Goal: Information Seeking & Learning: Find specific fact

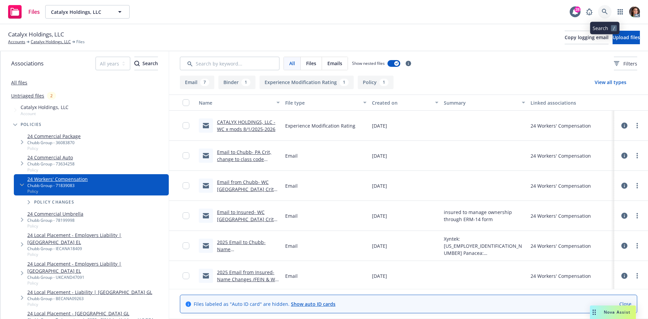
click at [609, 8] on link at bounding box center [605, 12] width 14 height 14
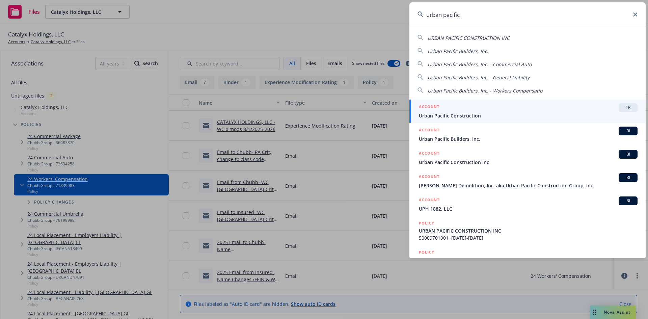
type input "urban pacific"
click at [487, 113] on span "Urban Pacific Construction" at bounding box center [528, 115] width 219 height 7
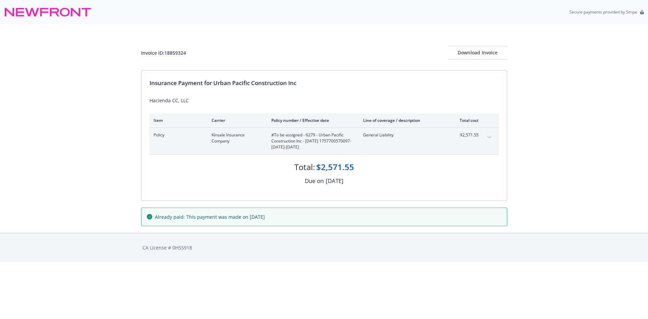
drag, startPoint x: 351, startPoint y: 147, endPoint x: 274, endPoint y: 131, distance: 78.6
click at [274, 130] on div "Policy Kinsale Insurance Company #To be assigned - 6279 - Urban Pacific Constru…" at bounding box center [324, 141] width 349 height 26
copy span "To be assigned - 6279 - Urban Pacific Construction Inc - 09/12/2025 17577005700…"
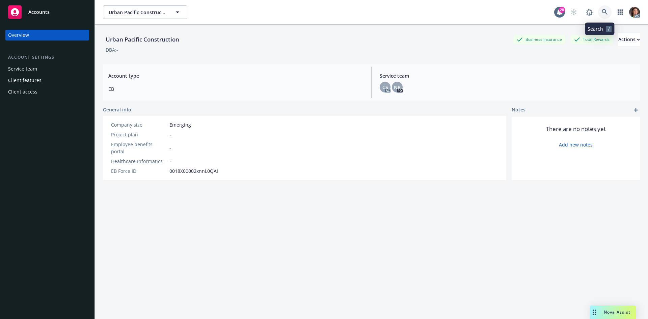
click at [604, 9] on link at bounding box center [605, 12] width 14 height 14
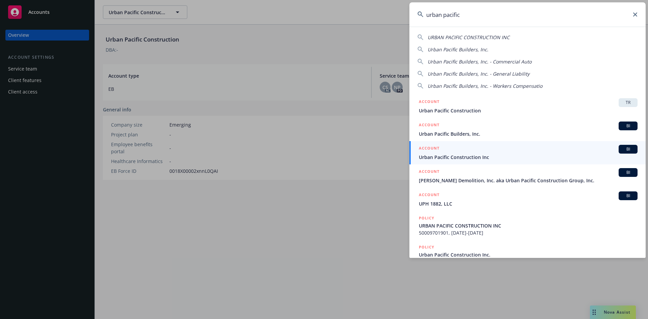
type input "urban pacific"
click at [459, 153] on div "ACCOUNT BI" at bounding box center [528, 149] width 219 height 9
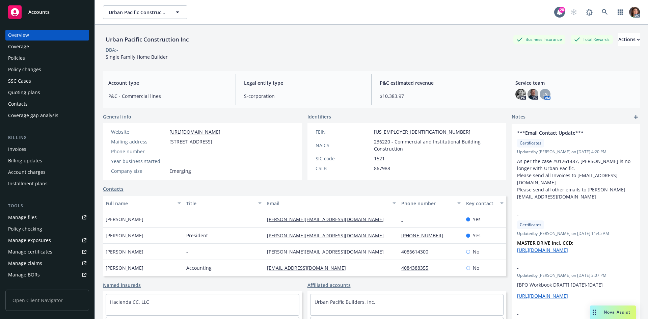
click at [33, 61] on div "Policies" at bounding box center [47, 58] width 78 height 11
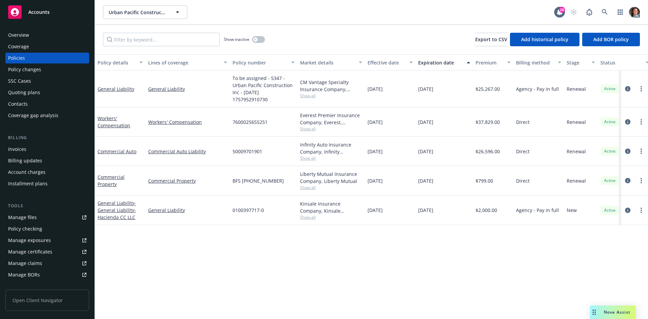
click at [407, 65] on div "Effective date" at bounding box center [390, 62] width 45 height 7
click at [395, 63] on div "Effective date" at bounding box center [387, 62] width 38 height 7
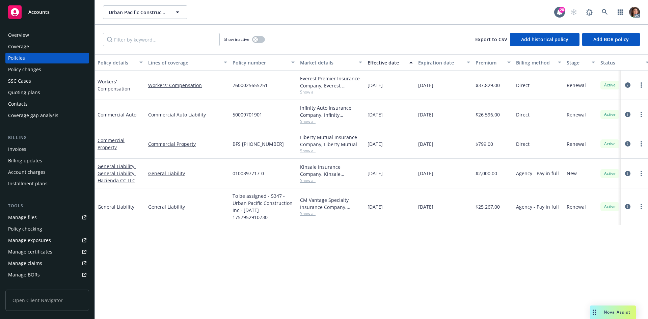
click at [395, 63] on div "Effective date" at bounding box center [387, 62] width 38 height 7
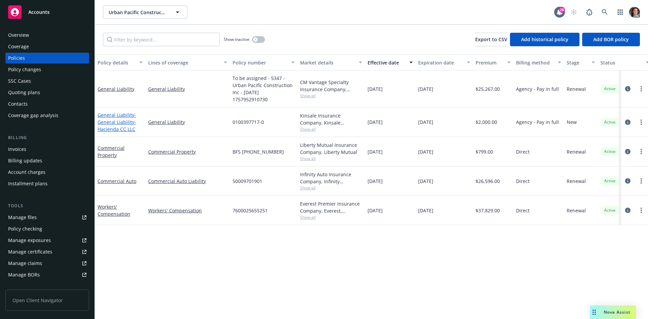
click at [124, 121] on span "- General Liability- Hacienda CC LLC" at bounding box center [117, 122] width 38 height 21
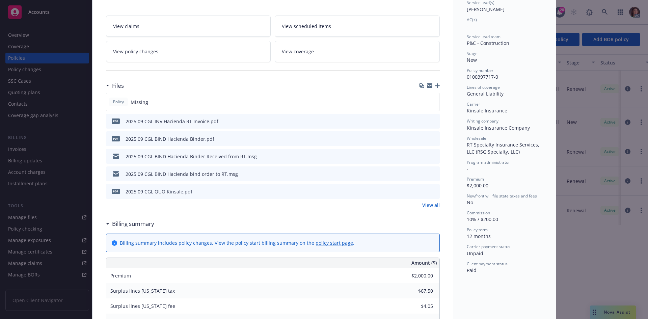
scroll to position [68, 0]
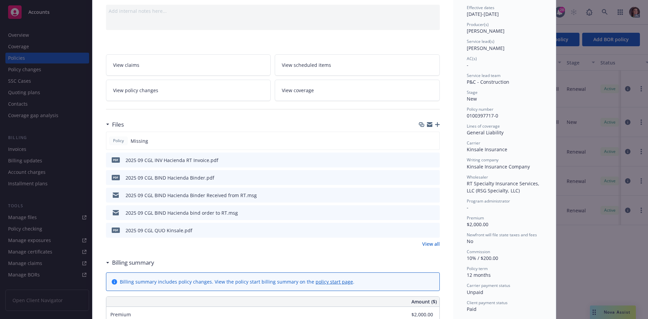
click at [485, 115] on span "0100397717-0" at bounding box center [482, 115] width 31 height 6
copy span "0100397717-0"
click at [430, 158] on icon "preview file" at bounding box center [433, 159] width 6 height 5
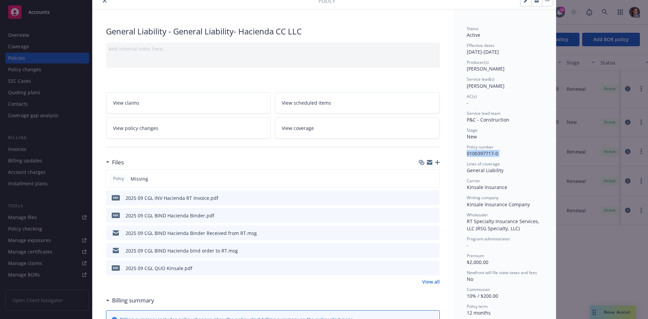
scroll to position [0, 0]
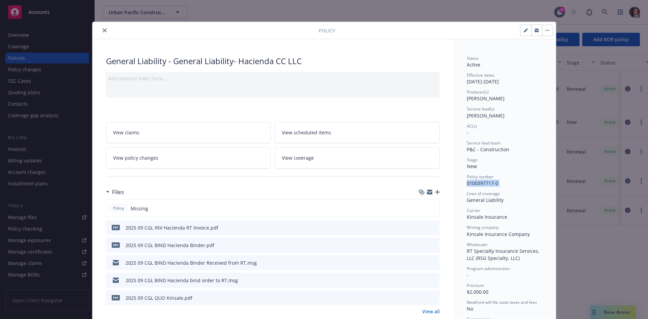
click at [104, 30] on button "close" at bounding box center [105, 30] width 8 height 8
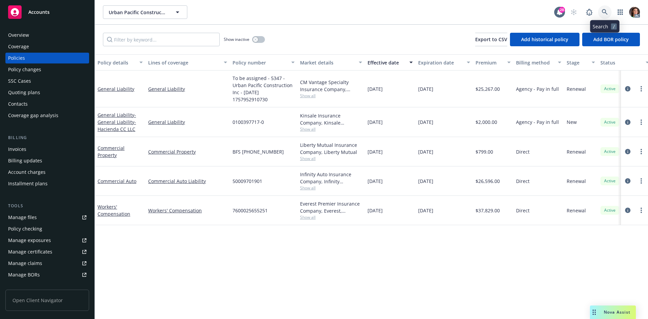
click at [604, 14] on icon at bounding box center [605, 12] width 6 height 6
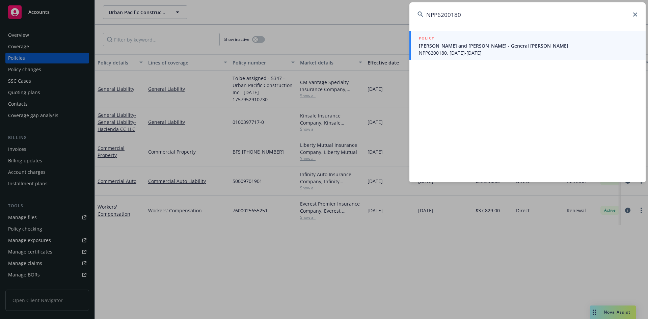
type input "NPP6200180"
click at [445, 49] on span "Aris Sarigianides and Dimitrios Yortzidis - General Liability" at bounding box center [528, 45] width 219 height 7
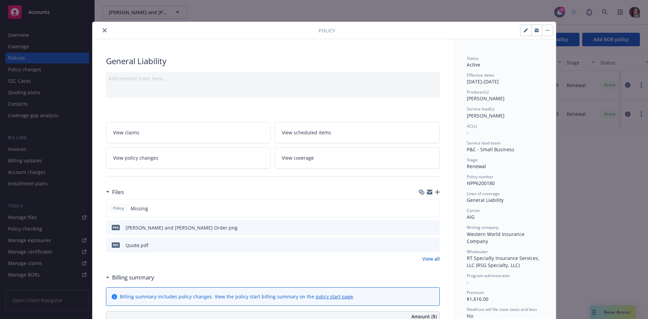
click at [104, 30] on icon "close" at bounding box center [105, 30] width 4 height 4
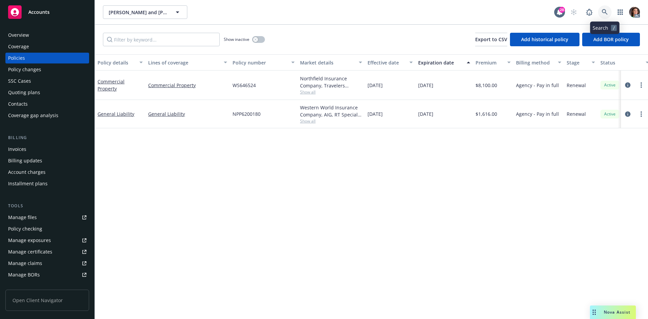
click at [608, 6] on link at bounding box center [605, 12] width 14 height 14
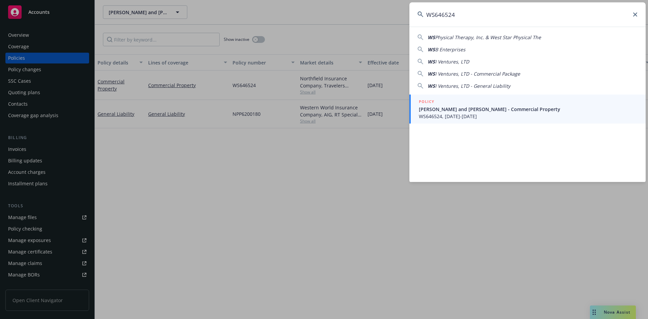
type input "WS646524"
click at [480, 103] on div "POLICY" at bounding box center [528, 101] width 219 height 7
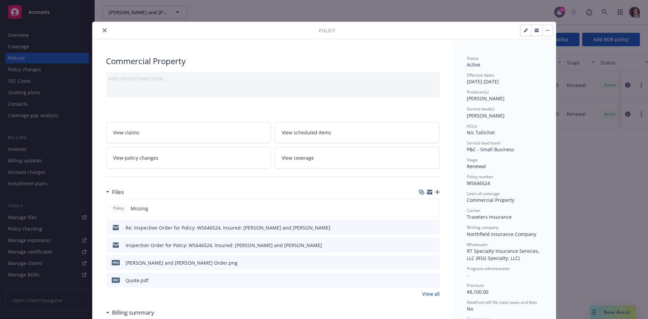
click at [103, 29] on icon "close" at bounding box center [105, 30] width 4 height 4
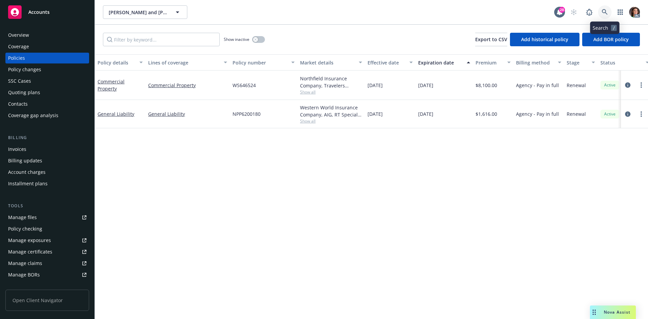
click at [608, 9] on link at bounding box center [605, 12] width 14 height 14
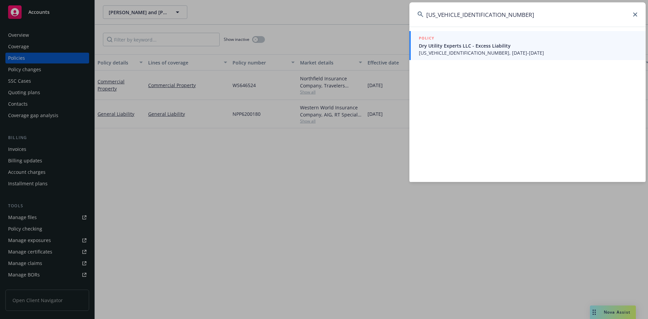
type input "FRSHXPL0001398303"
click at [442, 48] on span "Dry Utility Experts LLC - Excess Liability" at bounding box center [528, 45] width 219 height 7
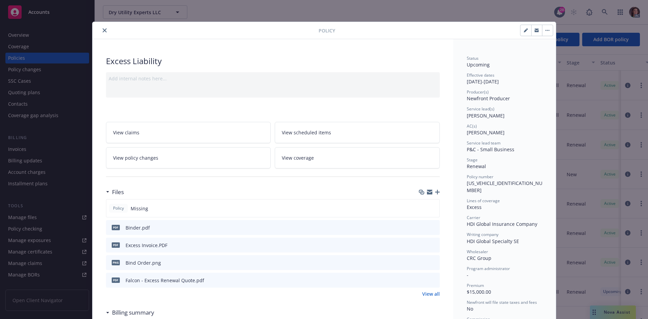
click at [430, 244] on icon "preview file" at bounding box center [433, 244] width 6 height 5
click at [103, 29] on icon "close" at bounding box center [105, 30] width 4 height 4
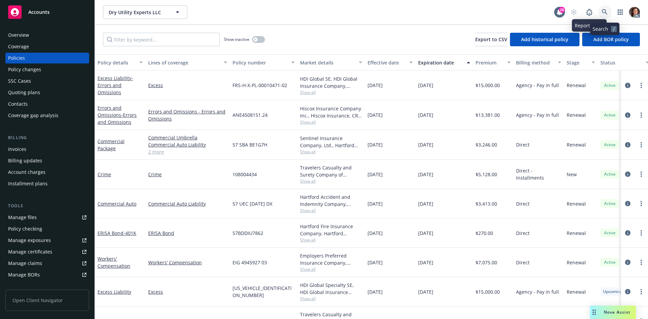
click at [608, 10] on link at bounding box center [605, 12] width 14 height 14
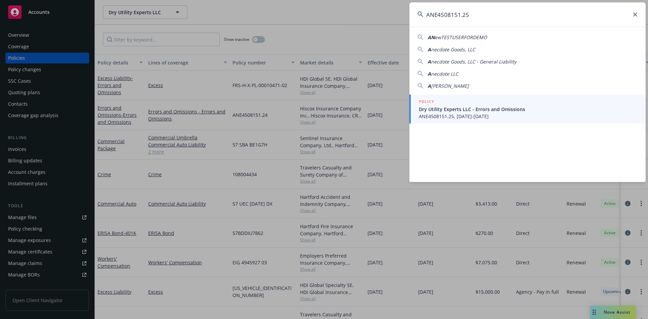
type input "ANE4508151.25"
drag, startPoint x: 480, startPoint y: 109, endPoint x: 474, endPoint y: 102, distance: 10.0
click at [480, 109] on span "Dry Utility Experts LLC - Errors and Omissions" at bounding box center [528, 109] width 219 height 7
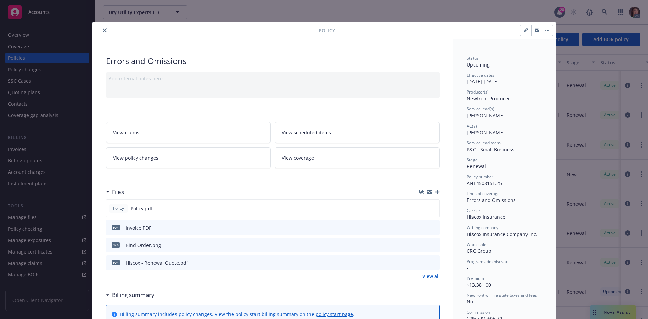
click at [431, 224] on button at bounding box center [434, 227] width 6 height 7
click at [431, 225] on icon "preview file" at bounding box center [433, 227] width 6 height 5
click at [103, 31] on icon "close" at bounding box center [105, 30] width 4 height 4
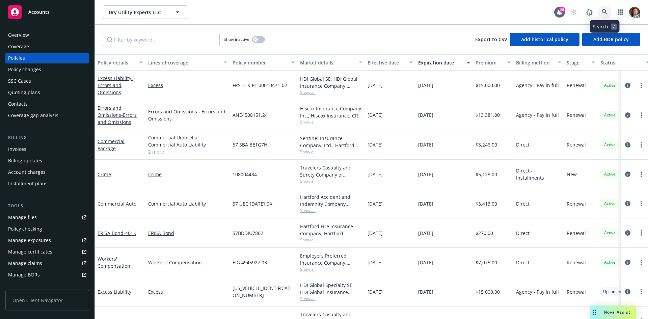
click at [601, 10] on link at bounding box center [605, 12] width 14 height 14
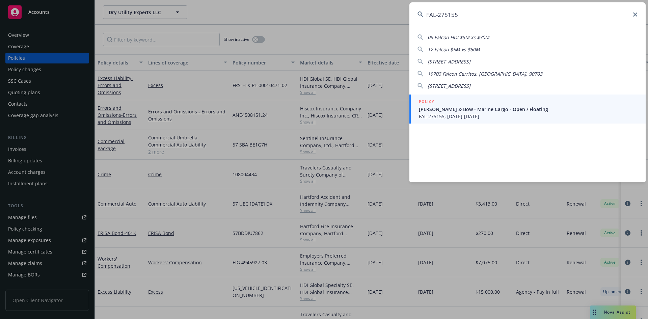
type input "FAL-275155"
click at [456, 106] on span "Mott & Bow - Marine Cargo - Open / Floating" at bounding box center [528, 109] width 219 height 7
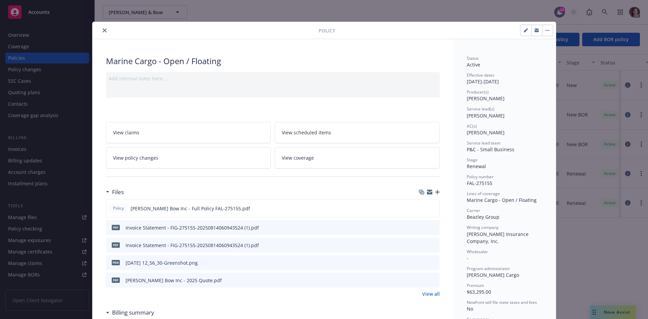
click at [431, 226] on icon "preview file" at bounding box center [433, 227] width 6 height 5
click at [430, 244] on icon "preview file" at bounding box center [433, 244] width 6 height 5
click at [103, 30] on icon "close" at bounding box center [105, 30] width 4 height 4
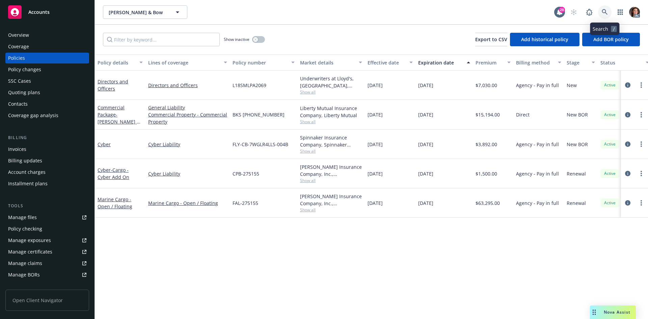
click at [606, 10] on icon at bounding box center [605, 12] width 6 height 6
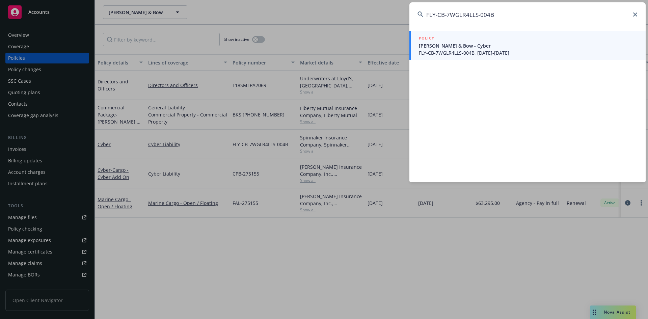
type input "FLY-CB-7WGLR4LLS-004B"
click at [508, 37] on div "POLICY" at bounding box center [528, 38] width 219 height 7
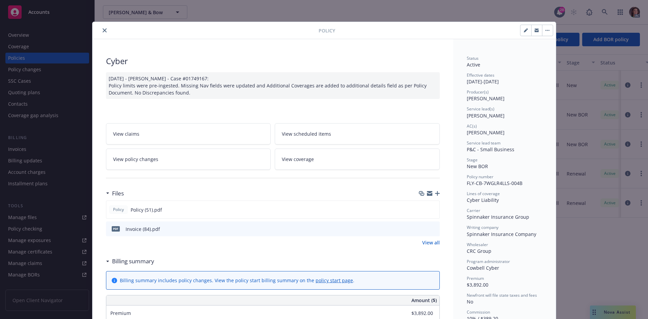
click at [432, 226] on icon "preview file" at bounding box center [433, 228] width 6 height 5
click at [104, 29] on icon "close" at bounding box center [105, 30] width 4 height 4
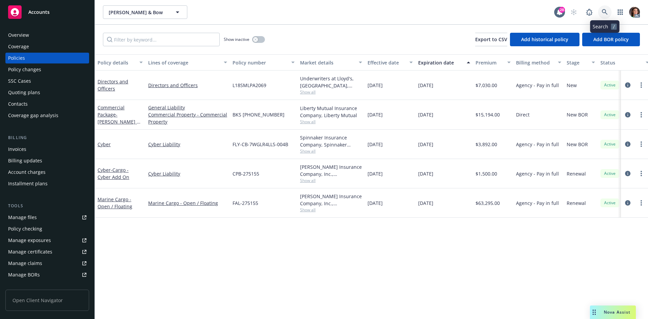
click at [607, 13] on icon at bounding box center [605, 12] width 6 height 6
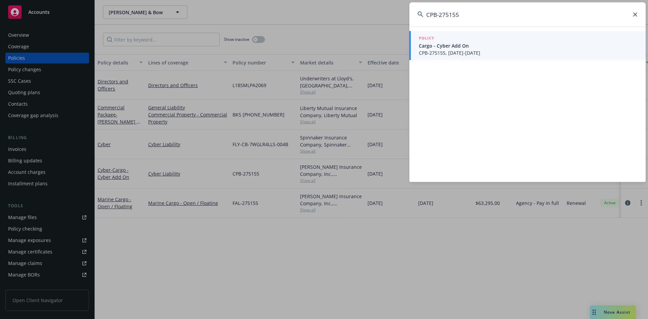
type input "CPB-275155"
click at [472, 46] on span "Cargo - Cyber Add On" at bounding box center [528, 45] width 219 height 7
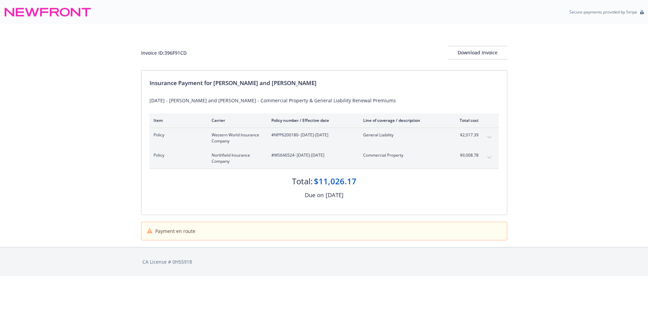
click at [290, 133] on span "#NPP6200180 - 09/16/2025-09/16/2026" at bounding box center [311, 135] width 81 height 6
copy span "NPP6200180"
click at [287, 154] on span "#WS646524 - 09/16/2025-09/16/2026" at bounding box center [311, 155] width 81 height 6
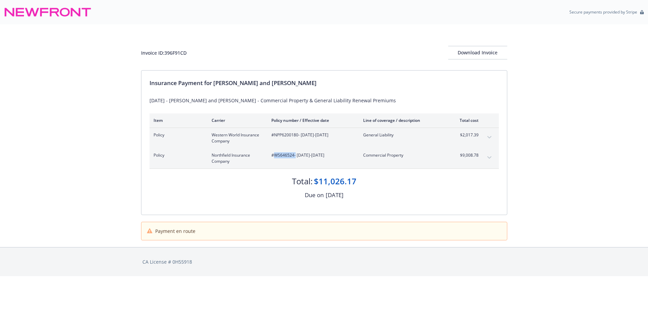
copy span "WS646524"
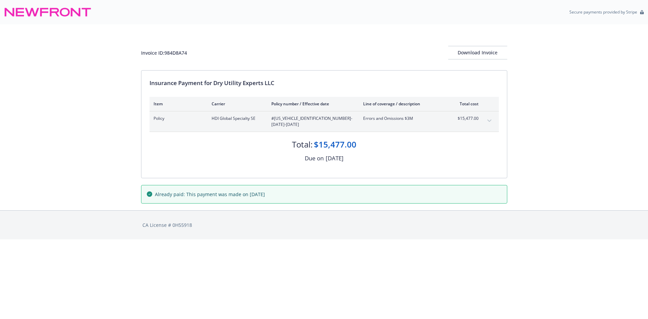
click at [298, 120] on span "#[US_VEHICLE_IDENTIFICATION_NUMBER] - [DATE]-[DATE]" at bounding box center [311, 121] width 81 height 12
copy span "[US_VEHICLE_IDENTIFICATION_NUMBER]"
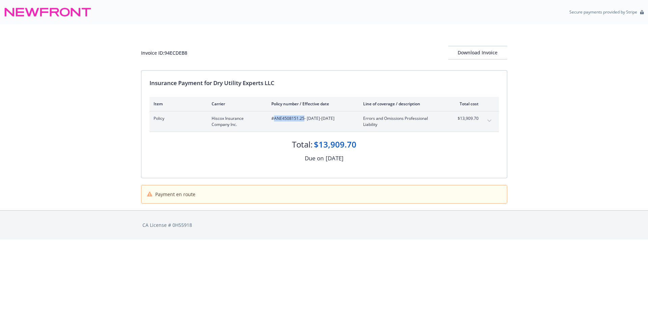
drag, startPoint x: 304, startPoint y: 119, endPoint x: 273, endPoint y: 119, distance: 30.0
click at [273, 119] on span "#ANE4508151.25 - 09/17/2025-09/17/2026" at bounding box center [311, 118] width 81 height 6
copy span "ANE4508151.25"
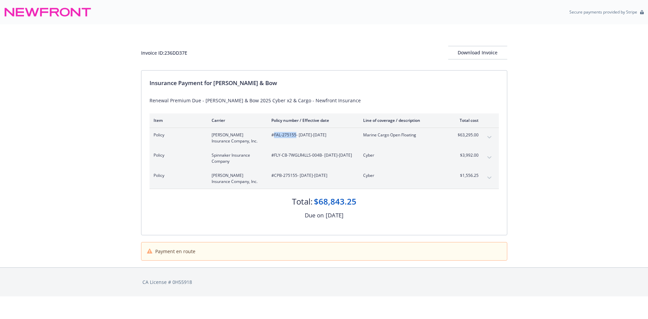
drag, startPoint x: 295, startPoint y: 133, endPoint x: 274, endPoint y: 135, distance: 21.0
click at [274, 135] on span "#FAL-275155 - [DATE]-[DATE]" at bounding box center [311, 135] width 81 height 6
copy span "FAL-275155"
drag, startPoint x: 321, startPoint y: 154, endPoint x: 275, endPoint y: 152, distance: 46.3
click at [275, 152] on span "#FLY-CB-7WGLR4LLS-004B - [DATE]-[DATE]" at bounding box center [311, 155] width 81 height 6
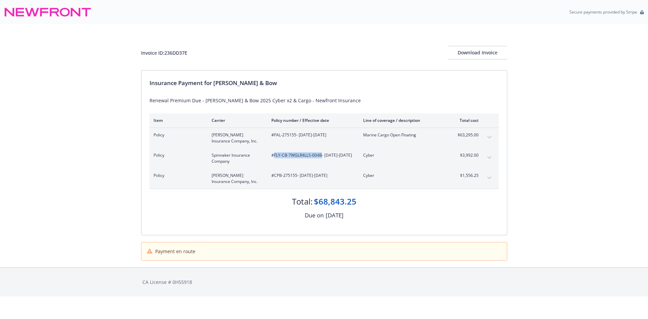
copy span "FLY-CB-7WGLR4LLS-004B"
click at [289, 175] on span "#CPB-275155 - [DATE]-[DATE]" at bounding box center [311, 176] width 81 height 6
drag, startPoint x: 297, startPoint y: 175, endPoint x: 274, endPoint y: 175, distance: 22.6
click at [274, 175] on span "#CPB-275155 - [DATE]-[DATE]" at bounding box center [311, 176] width 81 height 6
copy span "CPB-275155"
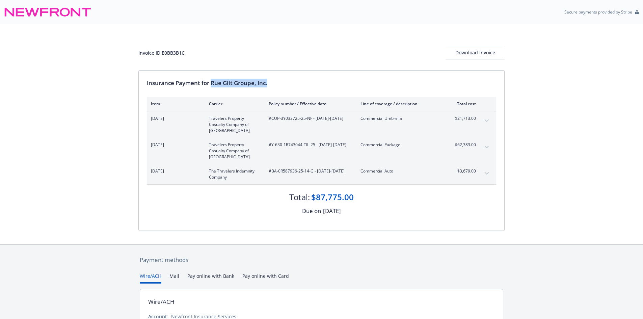
drag, startPoint x: 213, startPoint y: 82, endPoint x: 292, endPoint y: 84, distance: 78.7
click at [292, 84] on div "Insurance Payment for Rue Gilt Groupe, Inc." at bounding box center [321, 83] width 349 height 9
copy div "Rue Gilt Groupe, Inc."
click at [172, 56] on div "Invoice ID: E0BB3B1C" at bounding box center [161, 52] width 46 height 7
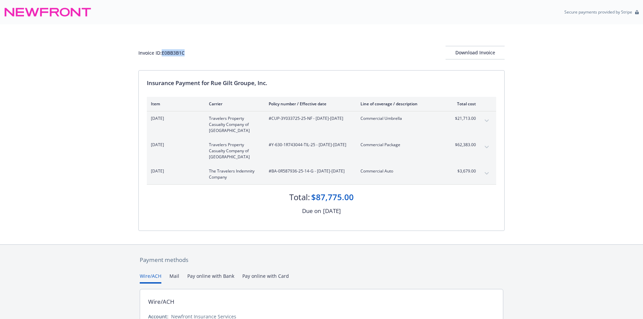
copy div "E0BB3B1C"
drag, startPoint x: 312, startPoint y: 120, endPoint x: 272, endPoint y: 121, distance: 39.9
click at [272, 121] on span "#CUP-3Y033725-25-NF - [DATE]-[DATE]" at bounding box center [309, 118] width 81 height 6
copy span "CUP-3Y033725-25-NF"
drag, startPoint x: 314, startPoint y: 143, endPoint x: 271, endPoint y: 143, distance: 42.5
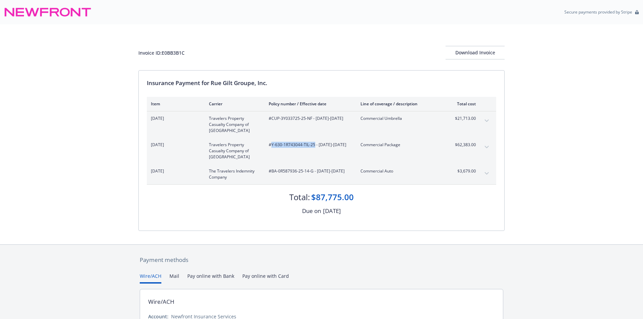
click at [271, 143] on span "#Y-630-1R743044-TIL-25 - [DATE]-[DATE]" at bounding box center [309, 145] width 81 height 6
copy span "Y-630-1R743044-TIL-25"
drag, startPoint x: 313, startPoint y: 173, endPoint x: 272, endPoint y: 172, distance: 41.2
click at [272, 172] on span "#BA-0R587936-25-14-G - 06/17/2025-06/17/2026" at bounding box center [309, 171] width 81 height 6
copy span "BA-0R587936-25-14-G"
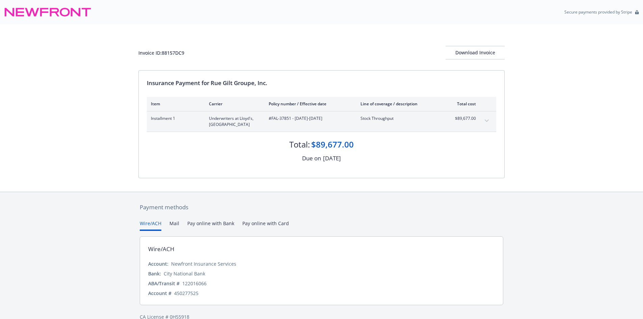
click at [173, 59] on div "Invoice ID: 88157DC9 Download Invoice" at bounding box center [321, 53] width 366 height 14
copy div "88157DC9"
drag, startPoint x: 290, startPoint y: 118, endPoint x: 273, endPoint y: 118, distance: 17.2
click at [273, 118] on span "#FAL-37851 - 06/17/2025-06/17/2026" at bounding box center [309, 118] width 81 height 6
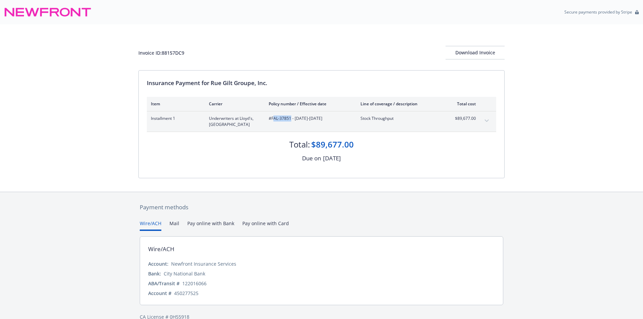
click at [273, 118] on span "#FAL-37851 - 06/17/2025-06/17/2026" at bounding box center [309, 118] width 81 height 6
drag, startPoint x: 290, startPoint y: 120, endPoint x: 279, endPoint y: 120, distance: 10.8
click at [279, 120] on span "#FAL-37851 - 06/17/2025-06/17/2026" at bounding box center [309, 118] width 81 height 6
click at [284, 120] on span "#FAL-37851 - 06/17/2025-06/17/2026" at bounding box center [309, 118] width 81 height 6
click at [289, 120] on span "#FAL-37851 - 06/17/2025-06/17/2026" at bounding box center [309, 118] width 81 height 6
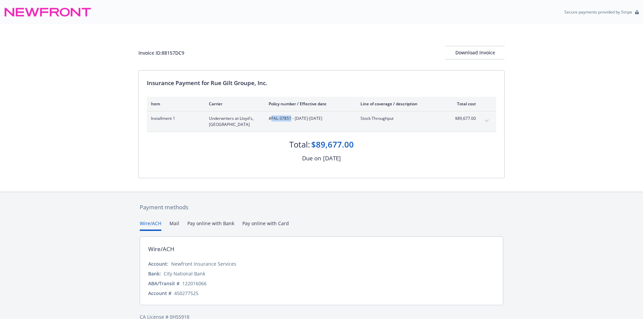
drag, startPoint x: 291, startPoint y: 119, endPoint x: 271, endPoint y: 119, distance: 19.6
click at [271, 119] on span "#FAL-37851 - 06/17/2025-06/17/2026" at bounding box center [309, 118] width 81 height 6
copy span "FAL-37851"
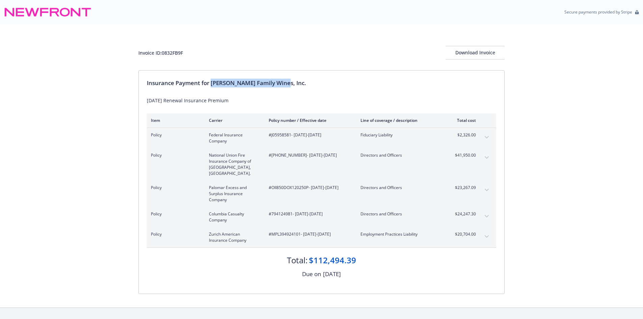
drag, startPoint x: 212, startPoint y: 82, endPoint x: 303, endPoint y: 83, distance: 90.8
click at [303, 83] on div "Insurance Payment for Scheid Family Wines, Inc." at bounding box center [321, 83] width 349 height 9
copy div "Scheid Family Wines, Inc."
click at [173, 53] on div "Invoice ID: 0832FB9F" at bounding box center [160, 52] width 45 height 7
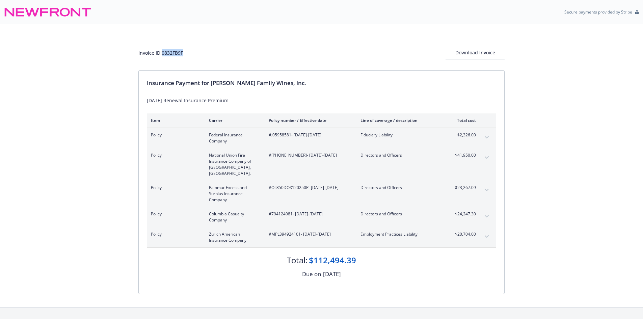
copy div "0832FB9F"
click at [284, 131] on div "Policy Federal Insurance Company #J05958581 - 09/10/2025-09/10/2026 Fiduciary L…" at bounding box center [321, 138] width 349 height 20
copy span "J05958581"
drag, startPoint x: 297, startPoint y: 155, endPoint x: 271, endPoint y: 157, distance: 26.1
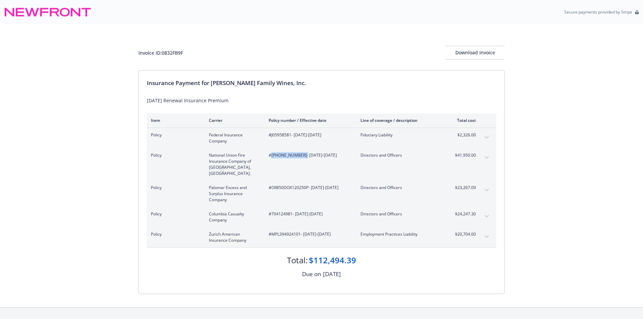
click at [271, 157] on span "#01-454-24-26 - 09/10/2025-09/10/2026" at bounding box center [309, 155] width 81 height 6
copy span "01-454-24-26"
click at [294, 185] on span "#OII850DOX120250P - 09/10/2025-09/10/2026" at bounding box center [309, 188] width 81 height 6
copy span "OII850DOX120250P"
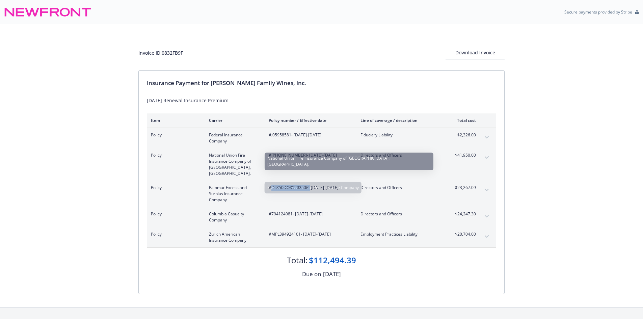
click at [280, 207] on div "Policy Columbia Casualty Company #794124981 - 09/10/2025-09/10/2026 Directors a…" at bounding box center [321, 217] width 349 height 20
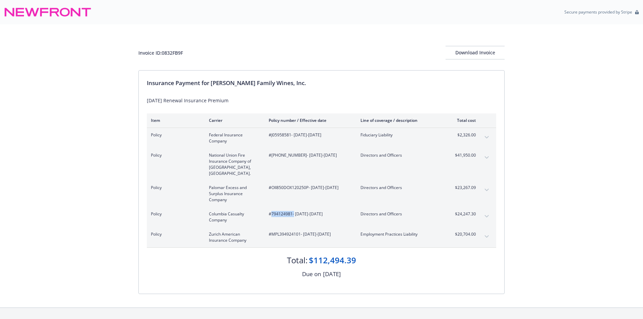
click at [280, 207] on div "Policy Columbia Casualty Company #794124981 - 09/10/2025-09/10/2026 Directors a…" at bounding box center [321, 217] width 349 height 20
copy span "794124981"
click at [281, 231] on span "#MPL394924101 - 09/10/2025-09/10/2026" at bounding box center [309, 234] width 81 height 6
copy span "MPL394924101"
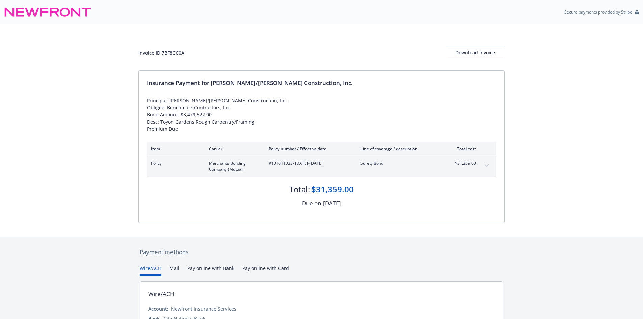
click at [175, 46] on div "Invoice ID: 7BF8CC0A Download Invoice" at bounding box center [321, 53] width 366 height 14
click at [175, 47] on div "Invoice ID: 7BF8CC0A Download Invoice" at bounding box center [321, 53] width 366 height 14
click at [176, 47] on div "Invoice ID: 7BF8CC0A Download Invoice" at bounding box center [321, 53] width 366 height 14
click at [176, 50] on div "Invoice ID: 7BF8CC0A" at bounding box center [161, 52] width 46 height 7
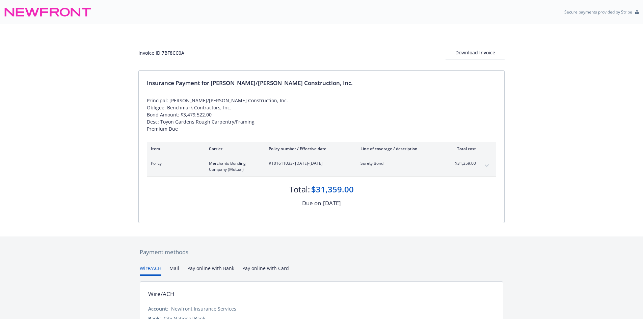
click at [270, 159] on div "Policy Merchants Bonding Company (Mutual) #101611033 - 08/22/2025-08/22/2026 Su…" at bounding box center [321, 166] width 349 height 20
click at [281, 164] on span "#101611033 - 08/22/2025-08/22/2026" at bounding box center [309, 163] width 81 height 6
copy span "101611033"
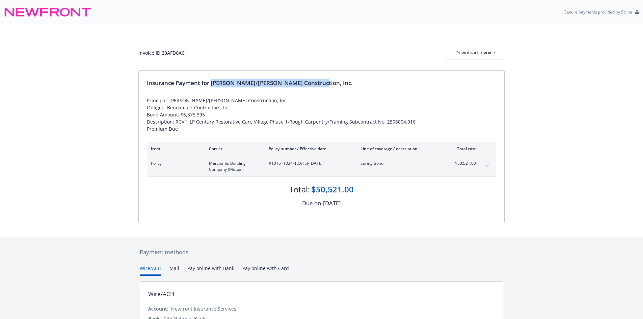
drag, startPoint x: 212, startPoint y: 83, endPoint x: 321, endPoint y: 87, distance: 109.8
click at [321, 87] on div "Insurance Payment for [PERSON_NAME]/[PERSON_NAME] Construction, Inc." at bounding box center [321, 83] width 349 height 9
copy div "Elliott/Drinkward Construction, Inc."
click at [171, 49] on div "Invoice ID: 20AFD6AC Download Invoice" at bounding box center [321, 53] width 366 height 14
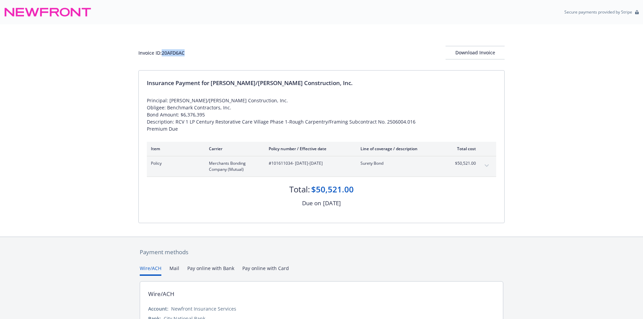
copy div "20AFD6AC"
click at [281, 164] on span "#101611034 - 08/18/2025-08/18/2026" at bounding box center [309, 163] width 81 height 6
copy span "101611034"
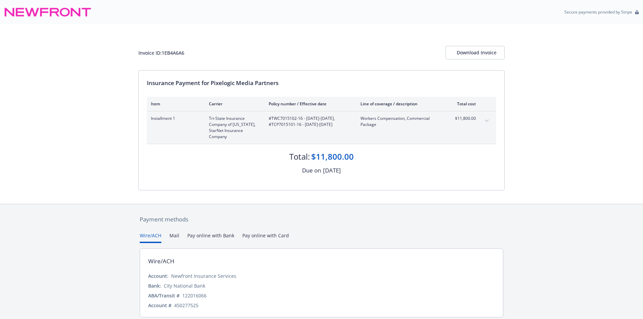
click at [169, 54] on div "Invoice ID: 1EB4A6A6" at bounding box center [161, 52] width 46 height 7
copy div "1EB4A6A6"
drag, startPoint x: 302, startPoint y: 119, endPoint x: 272, endPoint y: 118, distance: 30.1
click at [272, 118] on span "#TWC7015102-16 - [DATE]-[DATE], #TCP7015101-16 - [DATE]-[DATE]" at bounding box center [309, 121] width 81 height 12
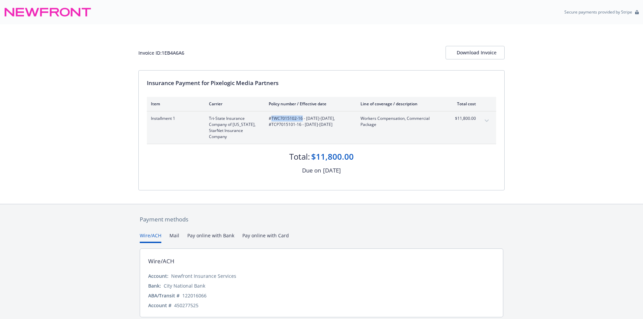
copy span "TWC7015102-16"
click at [311, 125] on span "#TWC7015102-16 - [DATE]-[DATE], #TCP7015101-16 - [DATE]-[DATE]" at bounding box center [309, 121] width 81 height 12
drag, startPoint x: 324, startPoint y: 125, endPoint x: 296, endPoint y: 125, distance: 28.7
click at [296, 125] on span "#TWC7015102-16 - [DATE]-[DATE], #TCP7015101-16 - [DATE]-[DATE]" at bounding box center [309, 121] width 81 height 12
copy span "TCP7015101-16"
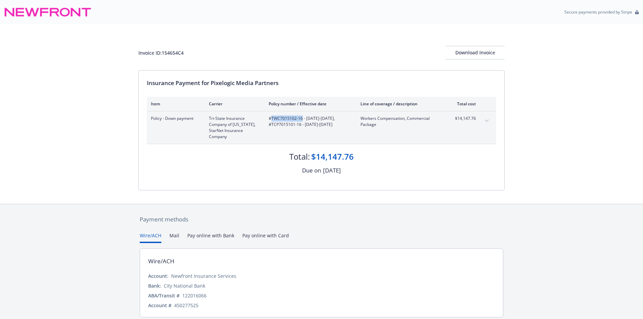
drag, startPoint x: 303, startPoint y: 118, endPoint x: 272, endPoint y: 118, distance: 30.4
click at [272, 118] on span "#TWC7015102-16 - [DATE]-[DATE], #TCP7015101-16 - [DATE]-[DATE]" at bounding box center [309, 121] width 81 height 12
copy span "TWC7015102-16"
drag, startPoint x: 325, startPoint y: 126, endPoint x: 295, endPoint y: 125, distance: 30.1
click at [295, 125] on span "#TWC7015102-16 - [DATE]-[DATE], #TCP7015101-16 - [DATE]-[DATE]" at bounding box center [309, 121] width 81 height 12
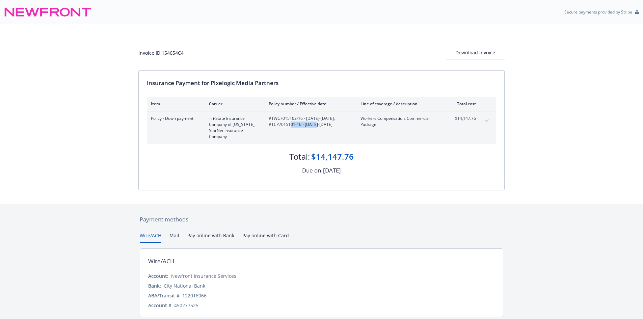
copy span "TCP7015101-16"
click at [178, 49] on div "Invoice ID: 154654C4" at bounding box center [160, 52] width 45 height 7
copy div "154654C4"
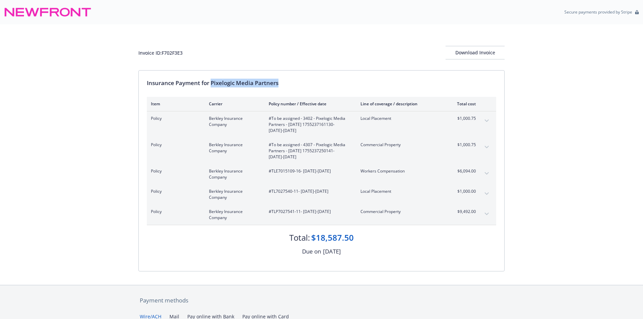
drag, startPoint x: 212, startPoint y: 83, endPoint x: 287, endPoint y: 82, distance: 75.0
click at [287, 82] on div "Insurance Payment for Pixelogic Media Partners" at bounding box center [321, 83] width 349 height 9
copy div "Pixelogic Media Partners"
drag, startPoint x: 318, startPoint y: 131, endPoint x: 272, endPoint y: 119, distance: 47.3
click at [272, 119] on span "#To be assigned - 3402 - Pixelogic Media Partners - [DATE] 1755237161130 - [DAT…" at bounding box center [309, 124] width 81 height 18
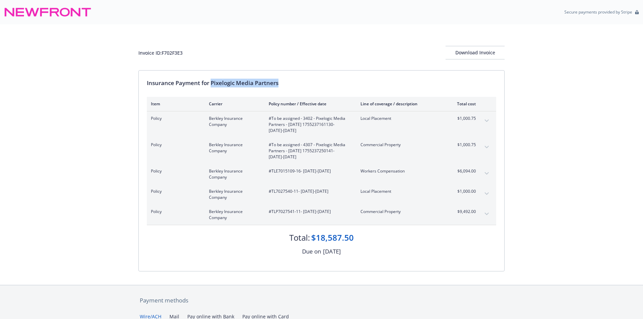
copy span "To be assigned - 3402 - Pixelogic Media Partners - [DATE] 1755237161130 - [DATE…"
drag, startPoint x: 313, startPoint y: 158, endPoint x: 271, endPoint y: 146, distance: 43.0
click at [271, 146] on span "#To be assigned - 4307 - Pixelogic Media Partners - [DATE] 1755237250141 - [DAT…" at bounding box center [309, 151] width 81 height 18
copy span "To be assigned - 4307 - Pixelogic Media Partners - [DATE] 1755237250141 - [DATE…"
click at [299, 172] on span "#TLE7015109-16 - [DATE]-[DATE]" at bounding box center [309, 171] width 81 height 6
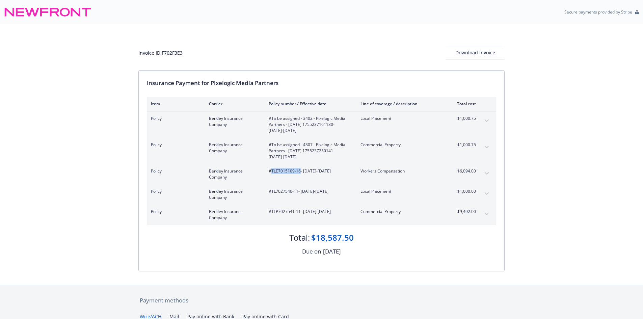
drag, startPoint x: 299, startPoint y: 171, endPoint x: 272, endPoint y: 171, distance: 27.3
click at [272, 171] on span "#TLE7015109-16 - [DATE]-[DATE]" at bounding box center [309, 171] width 81 height 6
copy span "TLE7015109-16"
drag, startPoint x: 298, startPoint y: 191, endPoint x: 272, endPoint y: 189, distance: 26.4
click at [272, 189] on span "#TL7027540-11 - 08/10/2025-08/10/2026" at bounding box center [309, 191] width 81 height 6
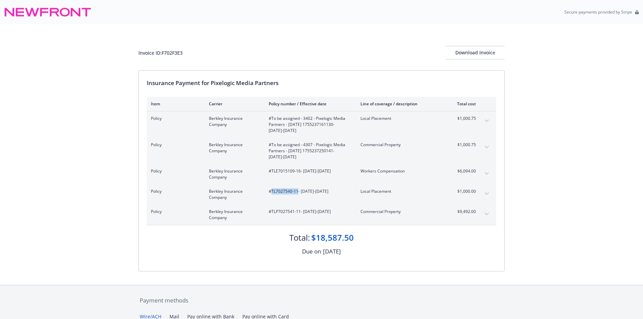
copy span "TL7027540-11"
drag, startPoint x: 300, startPoint y: 212, endPoint x: 271, endPoint y: 211, distance: 29.1
click at [271, 211] on span "#TLP7027541-11 - 08/10/2025-08/10/2026" at bounding box center [309, 212] width 81 height 6
copy span "TLP7027541-11"
click at [176, 54] on div "Invoice ID: F702F3E3" at bounding box center [160, 52] width 44 height 7
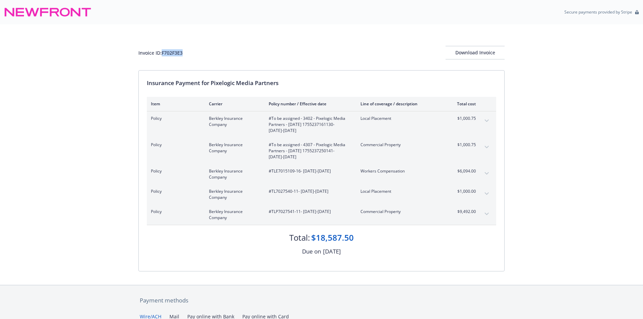
click at [176, 54] on div "Invoice ID: F702F3E3" at bounding box center [160, 52] width 44 height 7
copy div "F702F3E3"
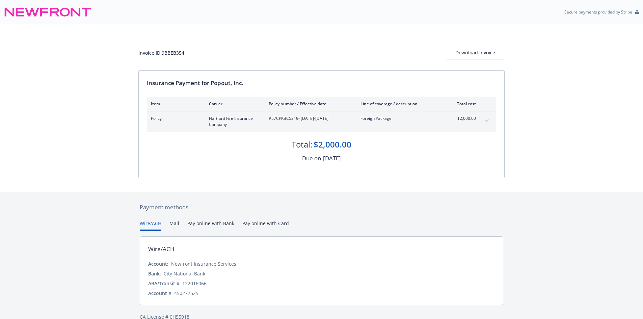
click at [284, 111] on hr at bounding box center [321, 111] width 349 height 0
click at [287, 119] on span "#57CPKBC5319 - [DATE]-[DATE]" at bounding box center [309, 118] width 81 height 6
copy span "57CPKBC5319"
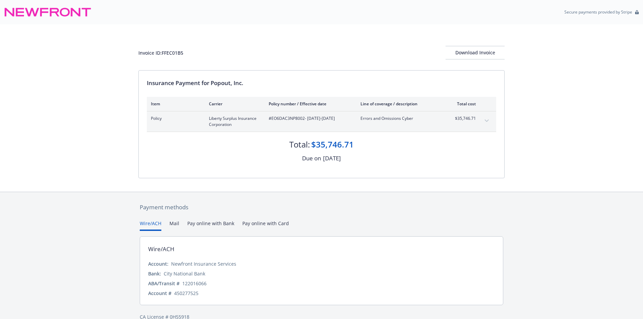
click at [170, 51] on div "Invoice ID: FFEC01B5" at bounding box center [160, 52] width 45 height 7
copy div "FFEC01B5"
click at [288, 117] on span "#EO6DAC3NP8002 - 08/15/2025-08/15/2026" at bounding box center [309, 118] width 81 height 6
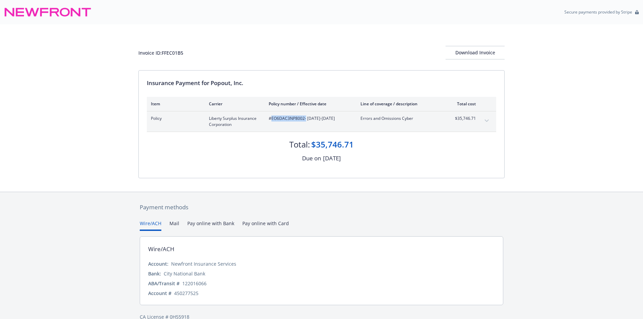
copy span "EO6DAC3NP8002"
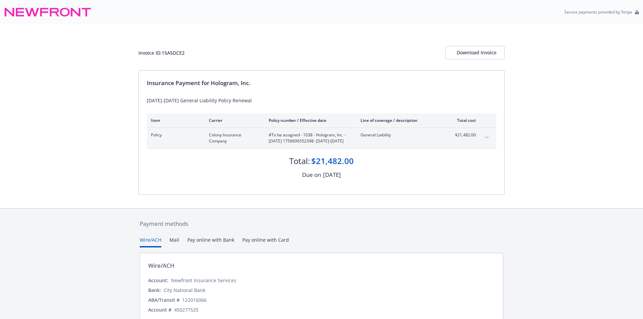
click at [177, 50] on div "Invoice ID: 15A5DCE2" at bounding box center [161, 52] width 46 height 7
copy div "15A5DCE2"
drag, startPoint x: 293, startPoint y: 144, endPoint x: 271, endPoint y: 134, distance: 23.6
click at [271, 134] on span "#To be assigned - 1038 - Hologram, Inc. - [DATE] 1756696552398 - [DATE]-[DATE]" at bounding box center [309, 138] width 81 height 12
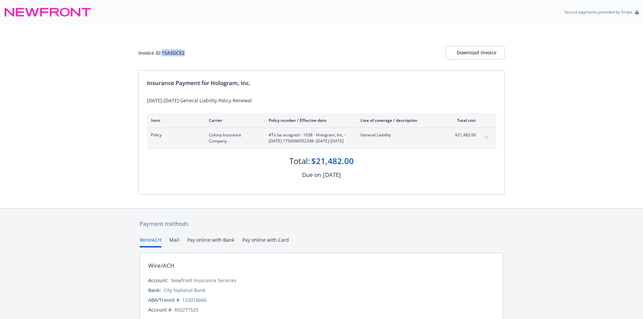
copy span "To be assigned - 1038 - Hologram, Inc. - [DATE] 1756696552398 - [DATE]-[DATE]"
click at [182, 51] on div "Invoice ID: 5F48A9B5" at bounding box center [160, 52] width 45 height 7
copy div "5F48A9B5"
click at [183, 53] on div "Invoice ID: 5F48A9B5" at bounding box center [160, 52] width 45 height 7
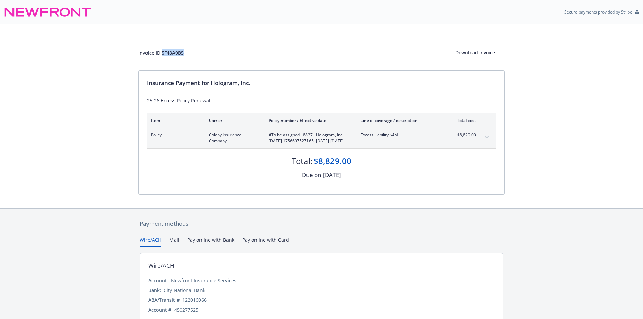
click at [183, 53] on div "Invoice ID: 5F48A9B5" at bounding box center [160, 52] width 45 height 7
drag, startPoint x: 293, startPoint y: 145, endPoint x: 272, endPoint y: 136, distance: 22.1
click at [272, 136] on span "#To be assigned - 8837 - Hologram, Inc. - [DATE] 1756697527165 - [DATE]-[DATE]" at bounding box center [309, 138] width 81 height 12
copy span "To be assigned - 8837 - Hologram, Inc. - [DATE] 1756697527165 - [DATE]-[DATE]"
drag, startPoint x: 300, startPoint y: 135, endPoint x: 271, endPoint y: 136, distance: 28.7
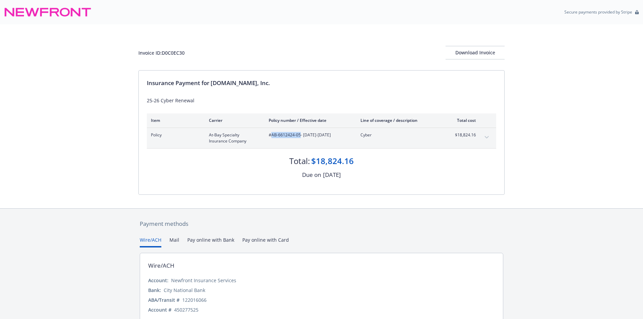
click at [271, 136] on span "#AB-6612424-05 - [DATE]-[DATE]" at bounding box center [309, 135] width 81 height 6
copy span "AB-6612424-05"
drag, startPoint x: 212, startPoint y: 85, endPoint x: 280, endPoint y: 88, distance: 68.3
click at [280, 88] on div "Insurance Payment for [DOMAIN_NAME], Inc. 25-26 Cyber Renewal Item Carrier Poli…" at bounding box center [322, 133] width 366 height 124
copy div "[DOMAIN_NAME], Inc. 25-26 Cyber Renewal"
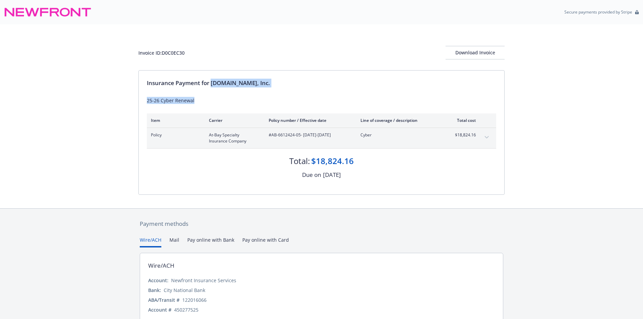
click at [326, 88] on div "Insurance Payment for [DOMAIN_NAME], Inc. 25-26 Cyber Renewal Item Carrier Poli…" at bounding box center [322, 133] width 366 height 124
drag, startPoint x: 212, startPoint y: 82, endPoint x: 282, endPoint y: 82, distance: 70.6
click at [282, 82] on div "Insurance Payment for [DOMAIN_NAME], Inc." at bounding box center [321, 83] width 349 height 9
copy div "[DOMAIN_NAME], Inc."
click at [166, 51] on div "Invoice ID: D0C0EC30" at bounding box center [161, 52] width 46 height 7
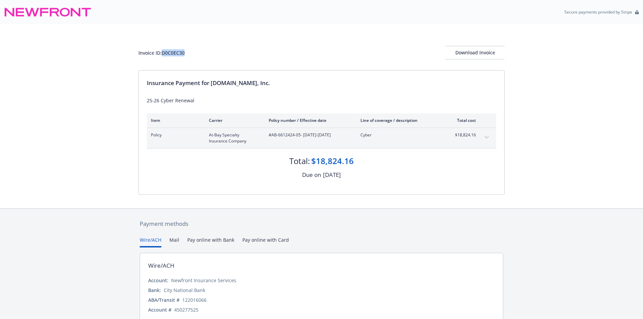
click at [166, 51] on div "Invoice ID: D0C0EC30" at bounding box center [161, 52] width 46 height 7
copy div "D0C0EC30"
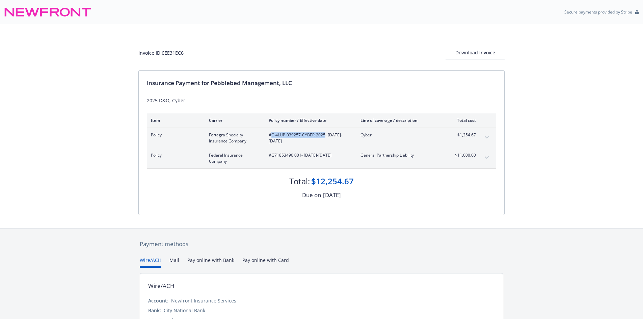
drag, startPoint x: 325, startPoint y: 135, endPoint x: 272, endPoint y: 134, distance: 53.0
click at [272, 134] on span "#C-4LUP-039257-CYBER-2025 - 08/01/2025-08/01/2026" at bounding box center [309, 138] width 81 height 12
drag, startPoint x: 302, startPoint y: 155, endPoint x: 273, endPoint y: 156, distance: 29.0
click at [273, 156] on span "#G71853490 001 - 08/01/2025-08/01/2026" at bounding box center [309, 155] width 81 height 6
copy span "G71853490 001"
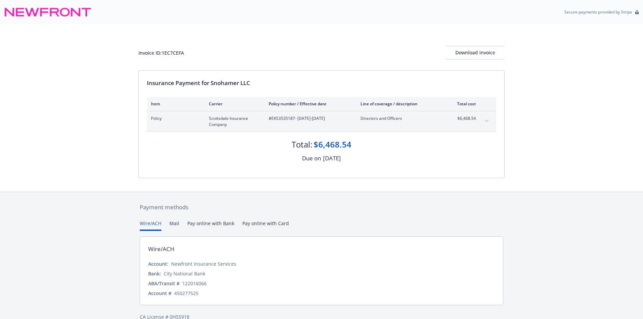
click at [277, 117] on span "#EKS3535187 - [DATE]-[DATE]" at bounding box center [309, 118] width 81 height 6
copy span "EKS3535187"
click at [209, 84] on div "Insurance Payment for Snohamer LLC" at bounding box center [321, 83] width 349 height 9
drag, startPoint x: 211, startPoint y: 82, endPoint x: 234, endPoint y: 84, distance: 23.0
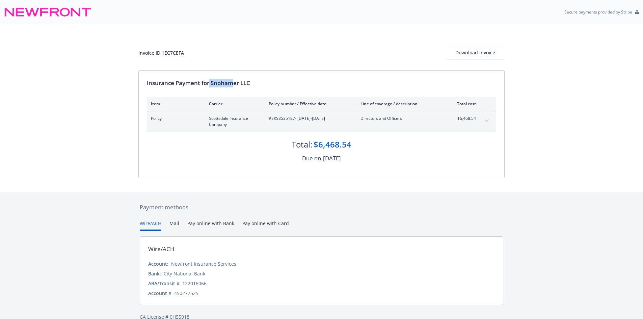
click at [234, 84] on div "Insurance Payment for Snohamer LLC" at bounding box center [321, 83] width 349 height 9
click at [238, 84] on div "Insurance Payment for Snohamer LLC" at bounding box center [321, 83] width 349 height 9
drag, startPoint x: 257, startPoint y: 81, endPoint x: 212, endPoint y: 82, distance: 44.2
click at [212, 82] on div "Insurance Payment for Snohamer LLC" at bounding box center [321, 83] width 349 height 9
copy div "Snohamer LLC"
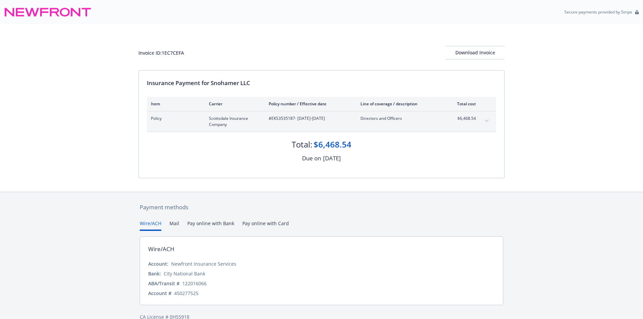
click at [180, 51] on div "Invoice ID: 1EC7CEFA" at bounding box center [161, 52] width 46 height 7
copy div "1EC7CEFA"
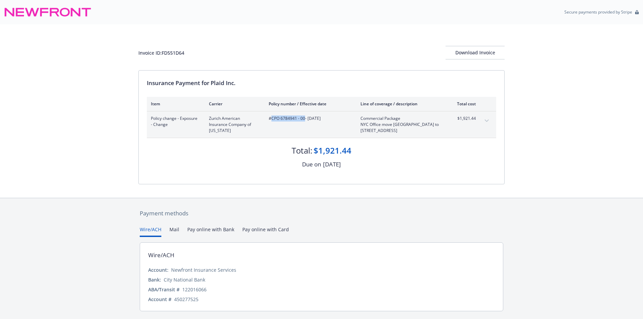
drag, startPoint x: 304, startPoint y: 119, endPoint x: 272, endPoint y: 120, distance: 32.4
click at [272, 120] on span "#CPO 6784941 - 00 - [DATE]" at bounding box center [309, 118] width 81 height 6
copy span "CPO 6784941 - 00"
drag, startPoint x: 212, startPoint y: 83, endPoint x: 263, endPoint y: 84, distance: 51.0
click at [263, 84] on div "Insurance Payment for Plaid Inc." at bounding box center [321, 83] width 349 height 9
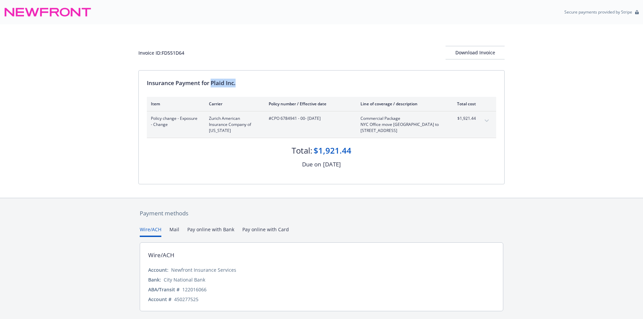
copy div "Plaid Inc."
click at [177, 57] on div "Invoice ID: FD551D64 Download Invoice" at bounding box center [321, 53] width 366 height 14
copy div "FD551D64"
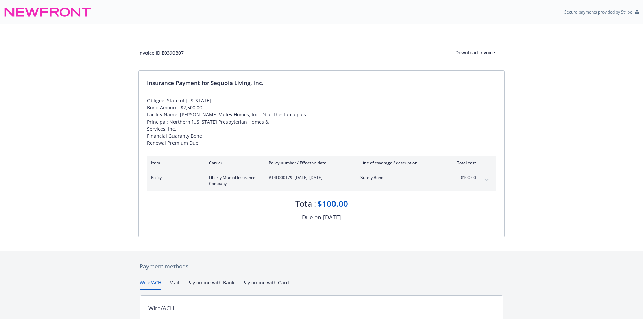
click at [282, 181] on div "#14L000179 - [DATE]-[DATE]" at bounding box center [309, 181] width 81 height 12
click at [282, 181] on div "#14L000179 - 10/01/2025-10/01/2026" at bounding box center [309, 181] width 81 height 12
copy span "14L000179"
drag, startPoint x: 211, startPoint y: 83, endPoint x: 294, endPoint y: 86, distance: 83.1
click at [294, 86] on div "Insurance Payment for Sequoia Living, Inc." at bounding box center [321, 83] width 349 height 9
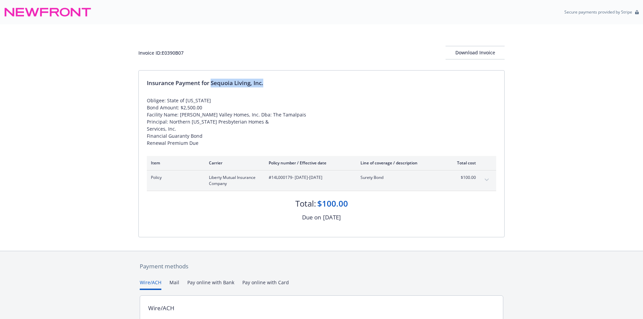
copy div "Sequoia Living, Inc."
click at [171, 52] on div "Invoice ID: E0390B07" at bounding box center [160, 52] width 45 height 7
copy div "E0390B07"
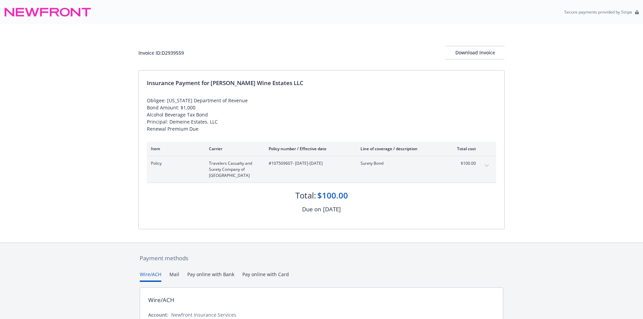
click at [288, 166] on span "#107509607 - [DATE]-[DATE]" at bounding box center [309, 163] width 81 height 6
click at [288, 166] on span "#107509607 - 09/20/2025-09/20/2026" at bounding box center [309, 163] width 81 height 6
copy span "107509607"
click at [170, 52] on div "Invoice ID: D2939559" at bounding box center [161, 52] width 46 height 7
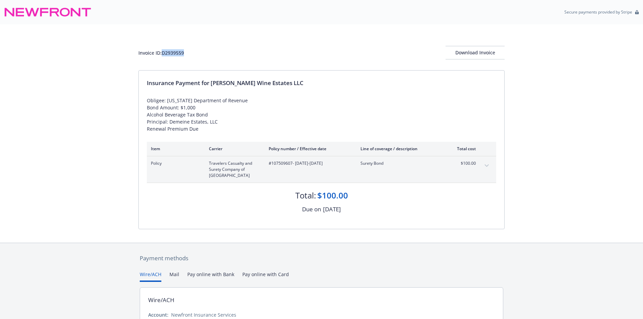
copy div "D2939559"
drag, startPoint x: 212, startPoint y: 83, endPoint x: 300, endPoint y: 86, distance: 88.2
click at [300, 86] on div "Insurance Payment for Lawrence Wine Estates LLC" at bounding box center [321, 83] width 349 height 9
copy div "Lawrence Wine Estates LLC"
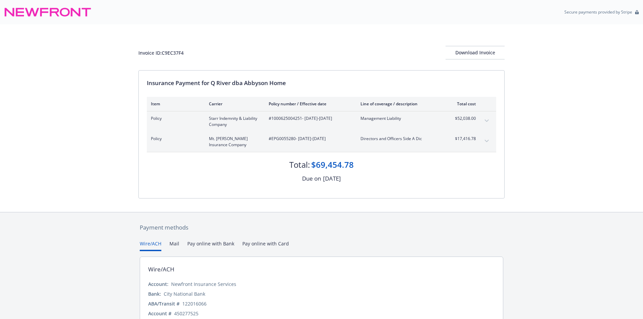
click at [213, 83] on div "Insurance Payment for Q River dba Abbyson Home" at bounding box center [321, 83] width 349 height 9
drag, startPoint x: 213, startPoint y: 82, endPoint x: 317, endPoint y: 85, distance: 104.0
click at [317, 85] on div "Insurance Payment for Q River dba Abbyson Home" at bounding box center [321, 83] width 349 height 9
copy div "Q River dba Abbyson Home"
click at [179, 57] on div "Invoice ID: C9EC37F4 Download Invoice" at bounding box center [321, 53] width 366 height 14
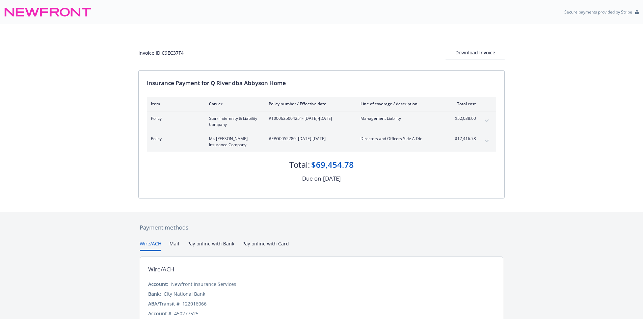
click at [178, 54] on div "Invoice ID: C9EC37F4" at bounding box center [160, 52] width 45 height 7
copy div "C9EC37F4"
click at [287, 122] on div "#1000625004251 - [DATE]-[DATE]" at bounding box center [309, 121] width 81 height 12
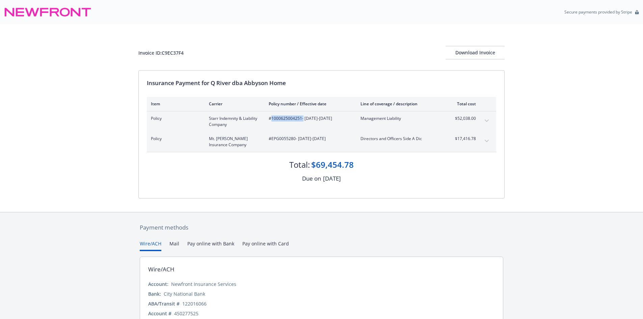
copy span "1000625004251"
click at [279, 136] on span "#EPG0055280 - 08/27/2025-07/01/2026" at bounding box center [309, 139] width 81 height 6
copy span "EPG0055280"
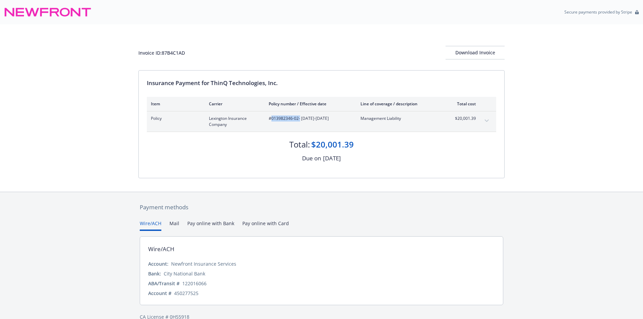
drag, startPoint x: 300, startPoint y: 115, endPoint x: 272, endPoint y: 121, distance: 27.9
click at [272, 121] on span "#013982346-02 - [DATE]-[DATE]" at bounding box center [309, 118] width 81 height 6
copy span "013982346-02"
drag, startPoint x: 212, startPoint y: 83, endPoint x: 286, endPoint y: 83, distance: 74.3
click at [286, 83] on div "Insurance Payment for ThinQ Technologies, Inc." at bounding box center [321, 83] width 349 height 9
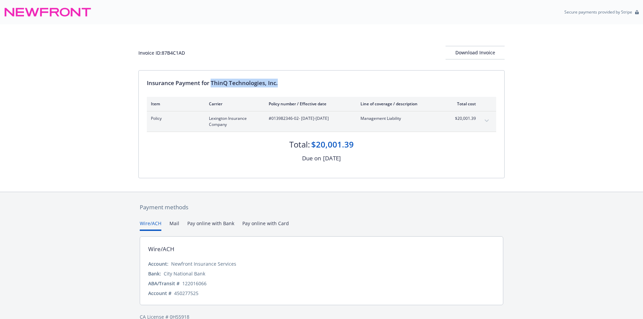
copy div "ThinQ Technologies, Inc."
click at [175, 54] on div "Invoice ID: 87B4C1AD" at bounding box center [161, 52] width 47 height 7
copy div "87B4C1AD"
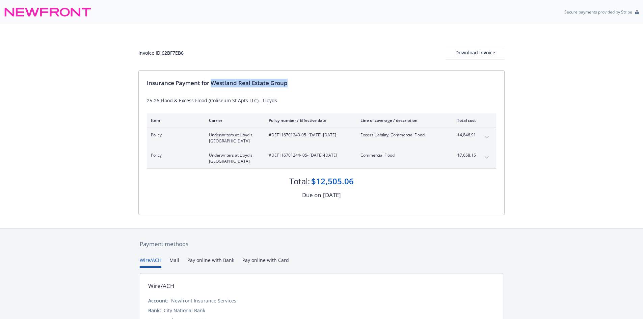
drag, startPoint x: 212, startPoint y: 83, endPoint x: 302, endPoint y: 82, distance: 90.5
click at [302, 82] on div "Insurance Payment for Westland Real Estate Group" at bounding box center [321, 83] width 349 height 9
copy div "Westland Real Estate Group"
click at [174, 53] on div "Invoice ID: 62BF7EB6" at bounding box center [160, 52] width 45 height 7
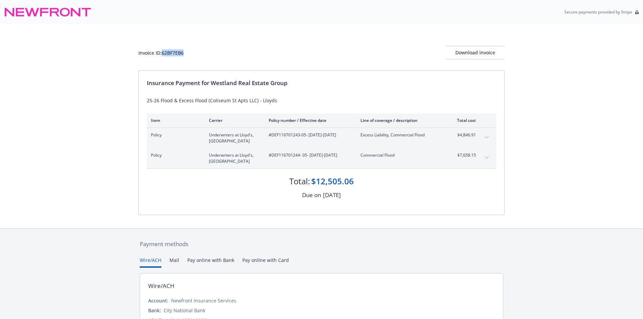
copy div "62BF7EB6"
click at [294, 134] on span "#DEF116701243-05 - 08/01/2025-08/01/2026" at bounding box center [309, 135] width 81 height 6
drag, startPoint x: 305, startPoint y: 134, endPoint x: 272, endPoint y: 135, distance: 32.4
click at [272, 135] on span "#DEF116701243-05 - 08/01/2025-08/01/2026" at bounding box center [309, 135] width 81 height 6
copy span "DEF116701243-05"
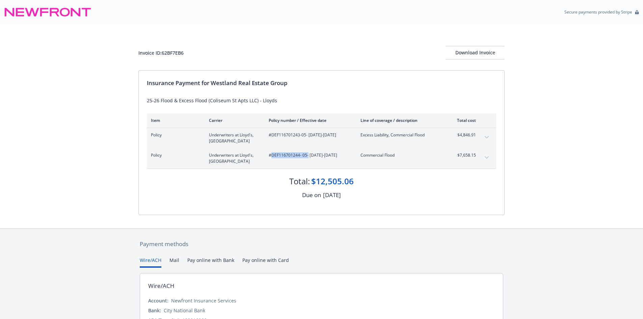
drag, startPoint x: 301, startPoint y: 154, endPoint x: 270, endPoint y: 155, distance: 30.8
click at [270, 155] on span "#DEF116701244- 05 - 08/01/2025-08/01/2026" at bounding box center [309, 155] width 81 height 6
copy span "DEF116701244- 05"
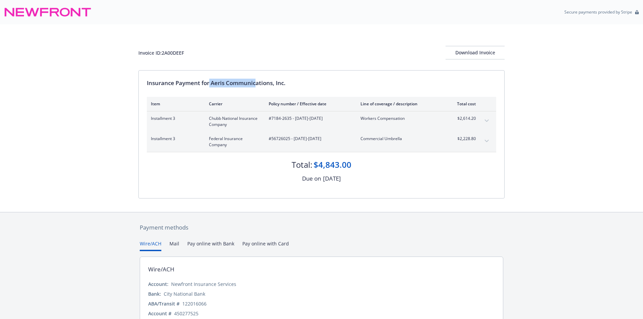
drag, startPoint x: 211, startPoint y: 83, endPoint x: 258, endPoint y: 86, distance: 47.7
click at [258, 86] on div "Insurance Payment for Aeris Communications, Inc." at bounding box center [321, 83] width 349 height 9
click at [294, 83] on div "Insurance Payment for Aeris Communications, Inc." at bounding box center [321, 83] width 349 height 9
drag, startPoint x: 278, startPoint y: 83, endPoint x: 212, endPoint y: 84, distance: 65.2
click at [212, 84] on div "Insurance Payment for Aeris Communications, Inc." at bounding box center [321, 83] width 349 height 9
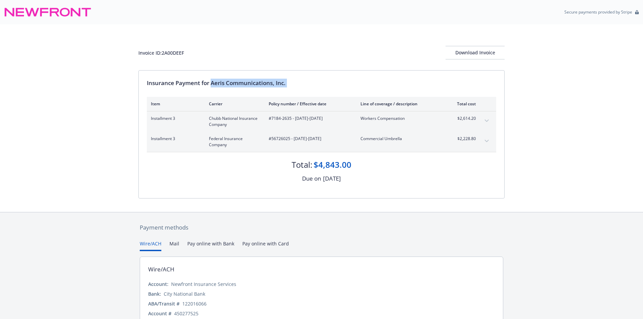
copy div "Aeris Communications, Inc."
click at [174, 51] on div "Invoice ID: 2A00DEEF" at bounding box center [161, 52] width 46 height 7
copy div "2A00DEEF"
drag, startPoint x: 292, startPoint y: 119, endPoint x: 272, endPoint y: 118, distance: 20.6
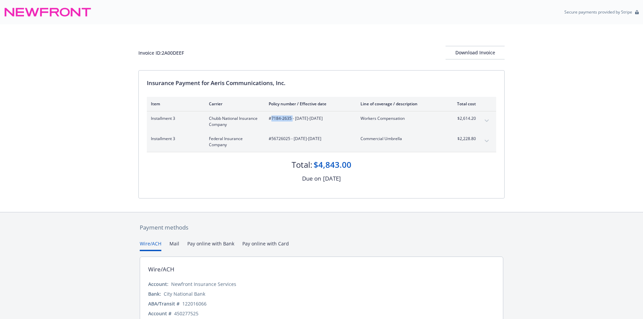
click at [272, 118] on span "#7184-2635 - 12/20/2024-12/20/2025" at bounding box center [309, 118] width 81 height 6
copy span "7184-2635"
click at [273, 139] on span "#56726025 - 12/20/2024-12/20/2025" at bounding box center [309, 139] width 81 height 6
copy span "56726025"
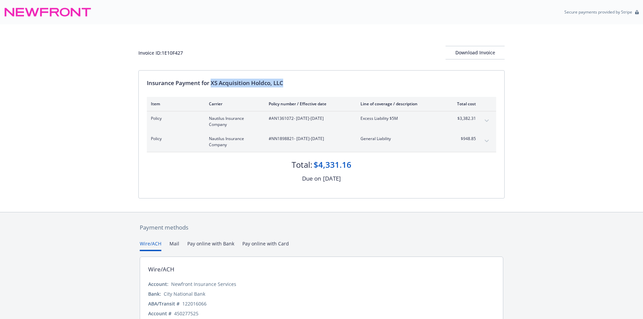
drag, startPoint x: 211, startPoint y: 82, endPoint x: 302, endPoint y: 83, distance: 90.8
click at [302, 83] on div "Insurance Payment for XS Acquisition Holdco, LLC" at bounding box center [321, 83] width 349 height 9
copy div "XS Acquisition Holdco, LLC"
click at [175, 52] on div "Invoice ID: 1E10F427" at bounding box center [160, 52] width 45 height 7
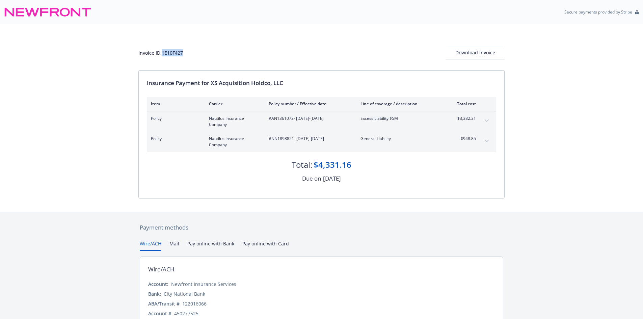
copy div "1E10F427"
click at [284, 119] on span "#AN1361072 - 09/01/2025-09/01/2026" at bounding box center [309, 118] width 81 height 6
copy span "AN1361072"
click at [279, 139] on div "Nautilus Insurance Company" at bounding box center [293, 141] width 59 height 11
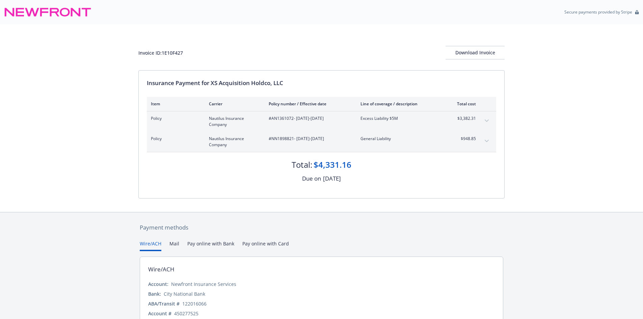
click at [279, 139] on span "#NN1898821 - 09/01/2025-09/01/2026" at bounding box center [309, 139] width 81 height 6
copy span "NN1898821"
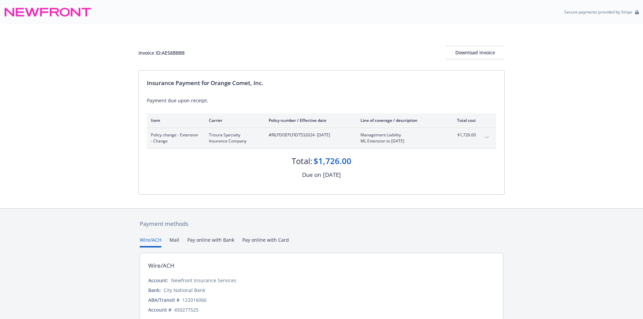
click at [306, 127] on div "Item Carrier Policy number / Effective date Line of coverage / description Tota…" at bounding box center [321, 120] width 349 height 14
click at [300, 135] on span "#RILPDOEPLFID7532024 - [DATE]" at bounding box center [309, 135] width 81 height 6
copy span "RILPDOEPLFID7532024"
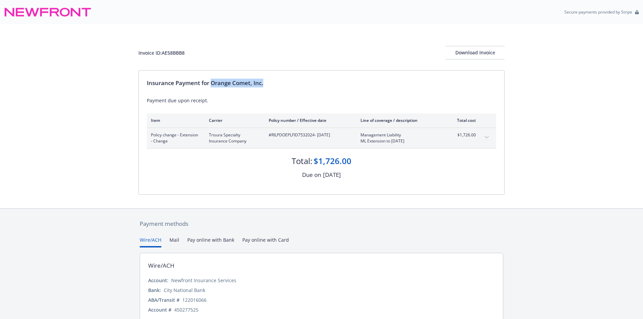
drag, startPoint x: 212, startPoint y: 81, endPoint x: 279, endPoint y: 83, distance: 66.9
click at [279, 83] on div "Insurance Payment for Orange Comet, Inc." at bounding box center [321, 83] width 349 height 9
copy div "Orange Comet, Inc."
click at [178, 50] on div "Invoice ID: AE58BBB8" at bounding box center [161, 52] width 46 height 7
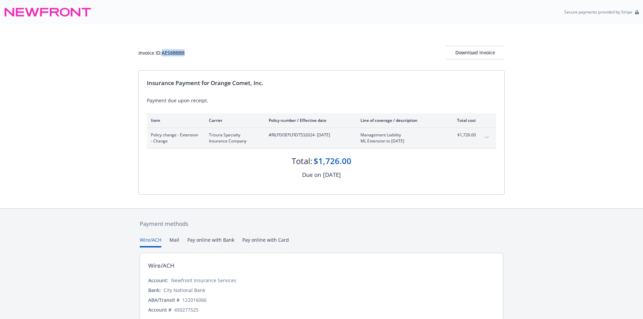
copy div "AE58BBB8"
click at [286, 132] on span "#J06929527 - 08/01/2025-04/14/2026" at bounding box center [309, 135] width 81 height 6
copy span "J06929527"
click at [168, 53] on div "Invoice ID: 04B5CC53" at bounding box center [161, 52] width 46 height 7
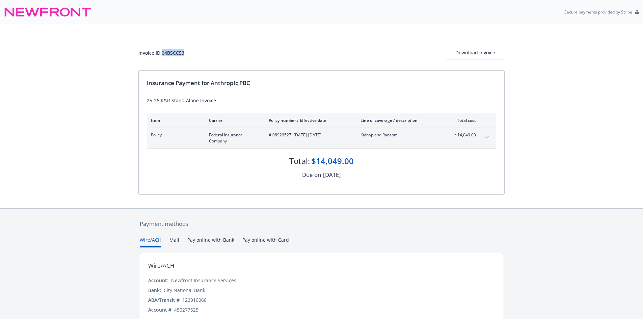
click at [168, 53] on div "Invoice ID: 04B5CC53" at bounding box center [161, 52] width 46 height 7
copy div "04B5CC53"
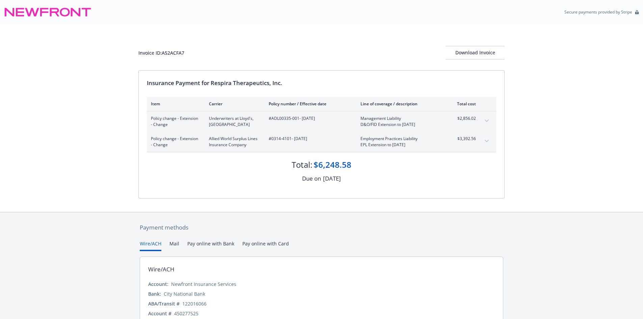
click at [173, 57] on div "Invoice ID: A52ACFA7 Download Invoice" at bounding box center [321, 53] width 366 height 14
copy div "A52ACFA7"
drag, startPoint x: 299, startPoint y: 118, endPoint x: 272, endPoint y: 118, distance: 26.3
click at [272, 118] on span "#ADL00335-001 - 09/08/2025" at bounding box center [309, 118] width 81 height 6
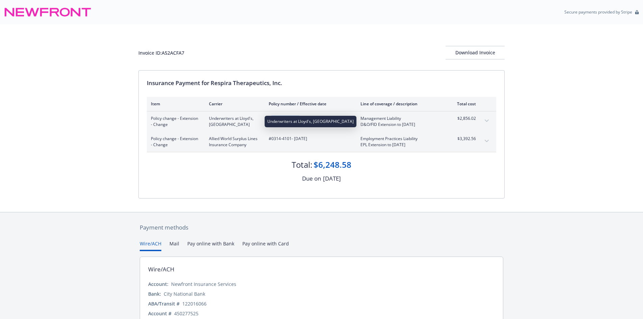
copy span "ADL00335-001"
drag, startPoint x: 291, startPoint y: 137, endPoint x: 272, endPoint y: 139, distance: 19.0
click at [272, 139] on span "#0314-4101 - 09/08/2025" at bounding box center [309, 139] width 81 height 6
copy span "0314-4101"
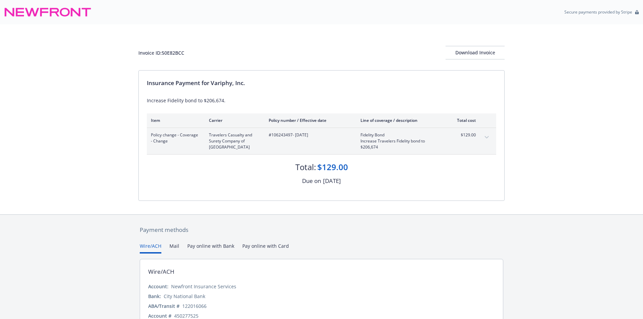
click at [285, 139] on div "#106243497 - [DATE]" at bounding box center [309, 141] width 81 height 18
copy span "106243497"
click at [178, 52] on div "Invoice ID: 50E82BCC" at bounding box center [161, 52] width 46 height 7
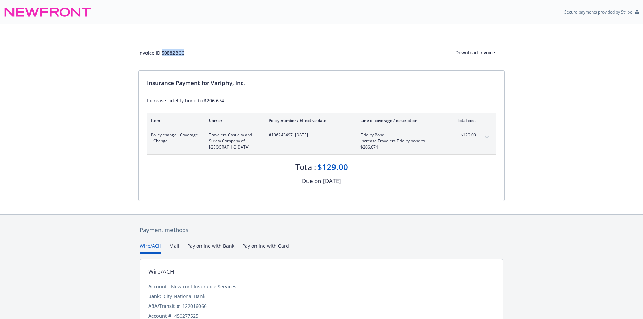
copy div "50E82BCC"
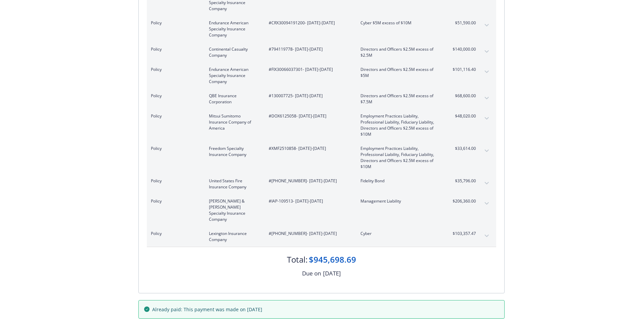
scroll to position [238, 0]
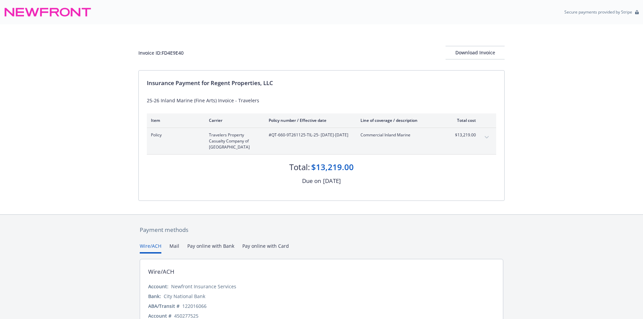
click at [175, 50] on div "Invoice ID: FD4E9E40" at bounding box center [160, 52] width 45 height 7
copy div "FD4E9E40"
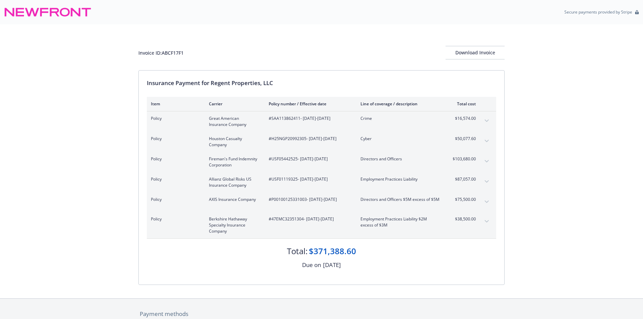
click at [171, 56] on div "Invoice ID: ABCF17F1 Download Invoice" at bounding box center [321, 53] width 366 height 14
copy div "ABCF17F1"
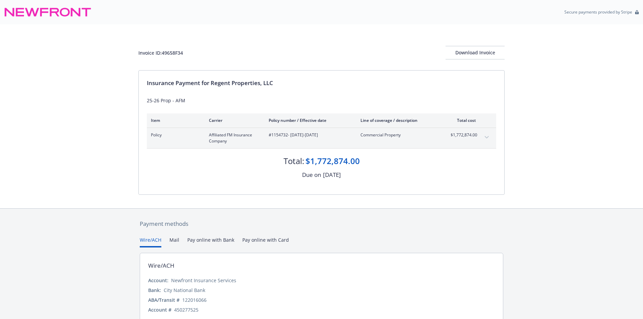
click at [169, 56] on div "Invoice ID: 49658F34 Download Invoice" at bounding box center [321, 53] width 366 height 14
copy div "49658F34"
click at [211, 82] on div "Insurance Payment for Regent Properties, LLC" at bounding box center [321, 83] width 349 height 9
drag, startPoint x: 212, startPoint y: 82, endPoint x: 285, endPoint y: 79, distance: 73.3
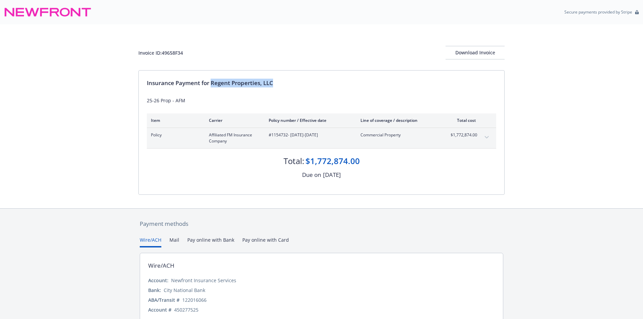
click at [285, 79] on div "Insurance Payment for Regent Properties, LLC" at bounding box center [321, 83] width 349 height 9
copy div "Regent Properties, LLC"
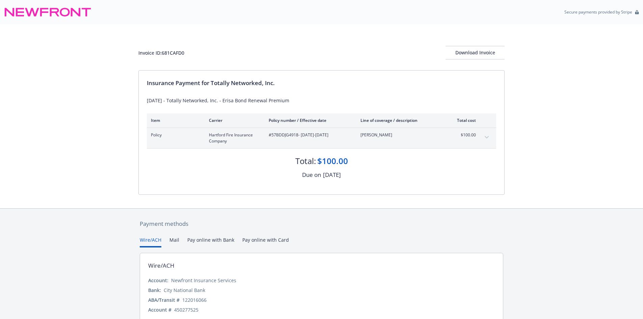
click at [282, 140] on div "#57BDDJG4918 - [DATE]-[DATE]" at bounding box center [309, 138] width 81 height 12
copy span "57BDDJG4918"
drag, startPoint x: 211, startPoint y: 80, endPoint x: 296, endPoint y: 83, distance: 85.1
click at [296, 83] on div "Insurance Payment for Totally Networked, Inc." at bounding box center [321, 83] width 349 height 9
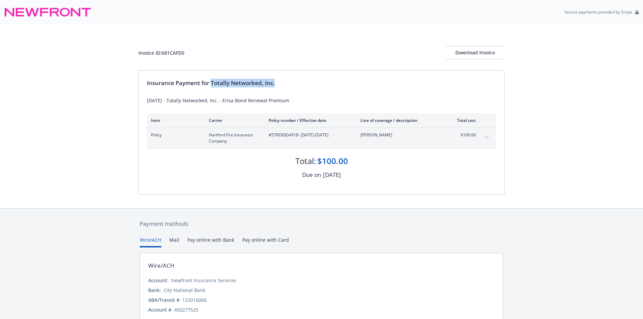
copy div "Totally Networked, Inc."
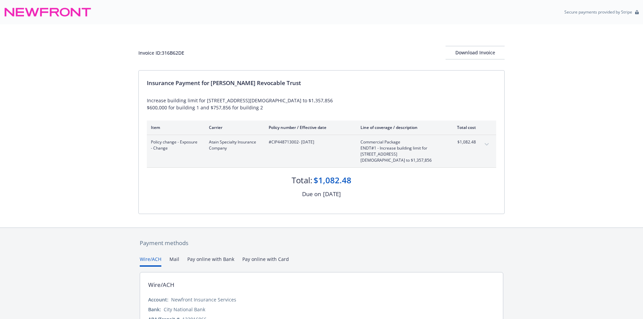
click at [284, 144] on span "#CIP448713002 - 07/21/2025" at bounding box center [309, 142] width 81 height 6
copy span "CIP448713002"
click at [214, 83] on div "Insurance Payment for Ryan Stiefvater Revocable Trust" at bounding box center [321, 83] width 349 height 9
drag, startPoint x: 213, startPoint y: 83, endPoint x: 322, endPoint y: 84, distance: 109.4
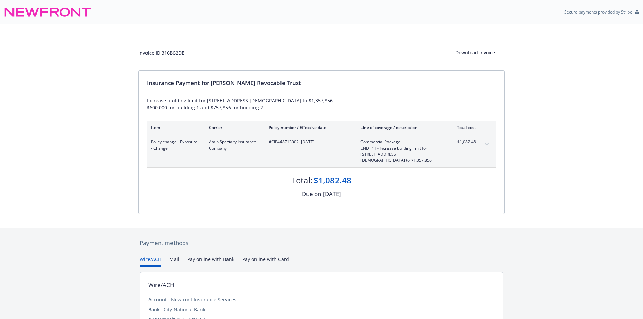
click at [322, 84] on div "Insurance Payment for Ryan Stiefvater Revocable Trust" at bounding box center [321, 83] width 349 height 9
copy div "Ryan Stiefvater Revocable Trust"
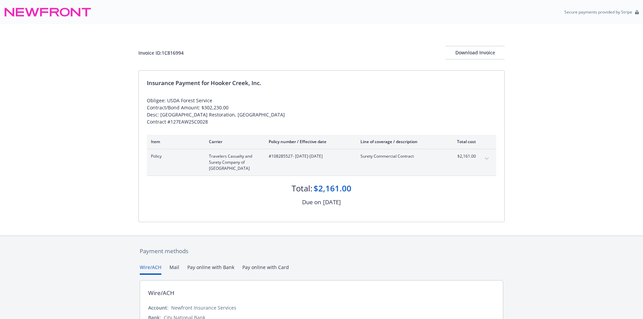
click at [285, 152] on div "Policy Travelers Casualty and Surety Company of America #108285527 - 09/10/2025…" at bounding box center [321, 162] width 349 height 26
copy span "108285527"
drag, startPoint x: 212, startPoint y: 82, endPoint x: 287, endPoint y: 83, distance: 75.0
click at [287, 83] on div "Insurance Payment for Hooker Creek, Inc." at bounding box center [321, 83] width 349 height 9
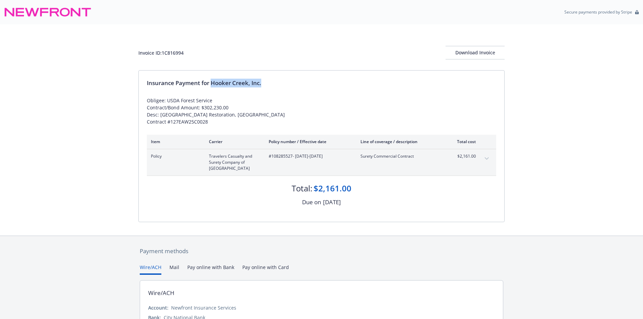
copy div "Hooker Creek, Inc."
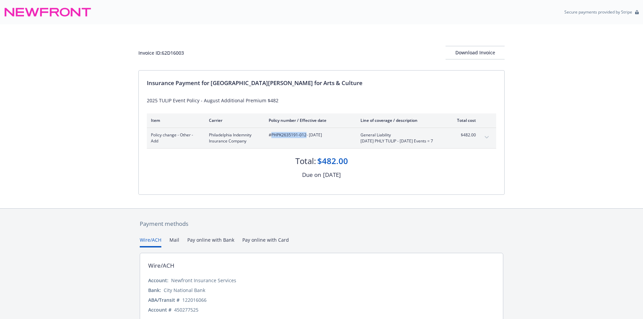
drag, startPoint x: 306, startPoint y: 132, endPoint x: 270, endPoint y: 134, distance: 35.5
click at [270, 134] on span "#PHPK2635191-012 - [DATE]" at bounding box center [309, 135] width 81 height 6
copy span "PHPK2635191-012"
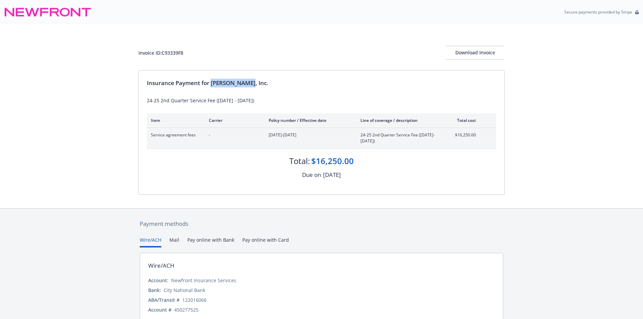
drag, startPoint x: 211, startPoint y: 84, endPoint x: 259, endPoint y: 84, distance: 47.9
click at [259, 84] on div "Insurance Payment for Hilbers, Inc." at bounding box center [321, 83] width 349 height 9
copy div "Hilbers, Inc."
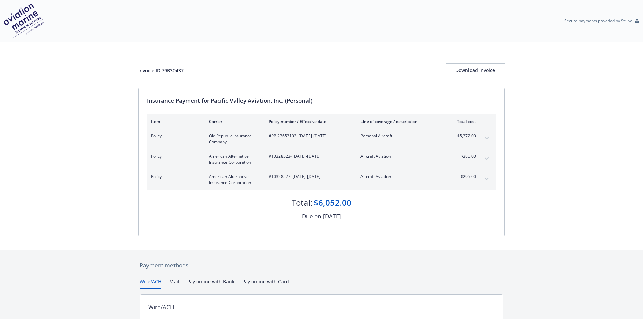
click at [210, 101] on div "Insurance Payment for Pacific Valley Aviation, Inc. (Personal)" at bounding box center [321, 100] width 349 height 9
drag, startPoint x: 211, startPoint y: 101, endPoint x: 325, endPoint y: 97, distance: 113.5
click at [325, 97] on div "Insurance Payment for Pacific Valley Aviation, Inc. (Personal)" at bounding box center [321, 100] width 349 height 9
copy div "Pacific Valley Aviation, Inc. (Personal)"
drag, startPoint x: 297, startPoint y: 136, endPoint x: 271, endPoint y: 136, distance: 26.0
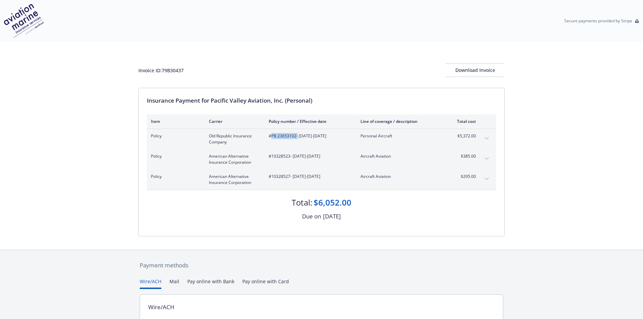
click at [271, 136] on span "#PB 23653102 - 09/11/2025-09/11/2026" at bounding box center [309, 136] width 81 height 6
copy span "PB 23653102"
click at [278, 156] on span "#10328523 - 09/11/2025-09/11/2026" at bounding box center [309, 156] width 81 height 6
copy span "10328523"
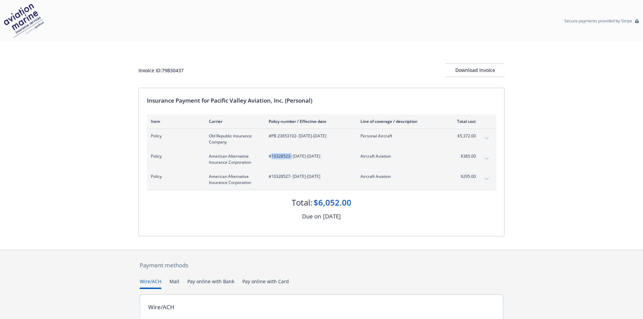
click at [280, 180] on div "#10328527 - 09/11/2025-09/11/2026" at bounding box center [309, 180] width 81 height 12
copy span "10328527"
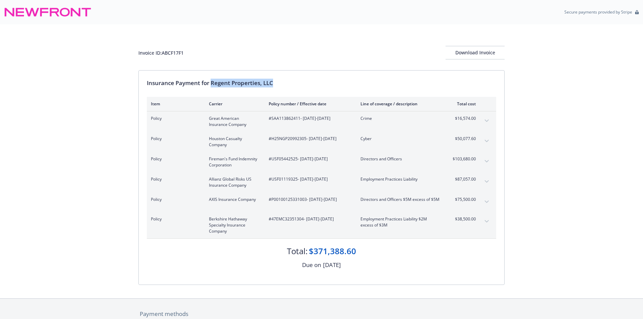
drag, startPoint x: 212, startPoint y: 82, endPoint x: 284, endPoint y: 81, distance: 71.9
click at [284, 81] on div "Insurance Payment for Regent Properties, LLC" at bounding box center [321, 83] width 349 height 9
copy div "Regent Properties, LLC"
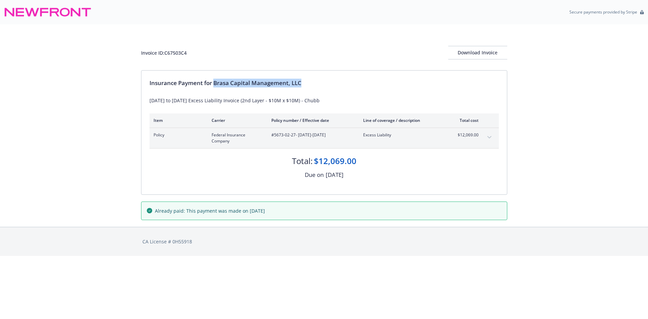
drag, startPoint x: 215, startPoint y: 82, endPoint x: 315, endPoint y: 83, distance: 100.3
click at [315, 83] on div "Insurance Payment for Brasa Capital Management, LLC" at bounding box center [324, 83] width 349 height 9
copy div "Brasa Capital Management, LLC"
drag, startPoint x: 295, startPoint y: 134, endPoint x: 272, endPoint y: 136, distance: 22.7
click at [272, 136] on span "#5673-02-27 - 06/27/2025-05/01/2026" at bounding box center [311, 135] width 81 height 6
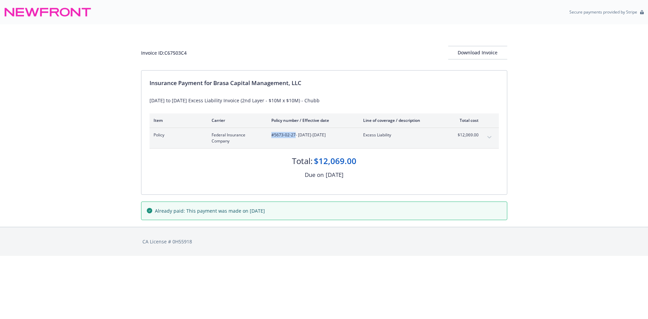
click at [273, 136] on span "#5673-02-27 - 06/27/2025-05/01/2026" at bounding box center [311, 135] width 81 height 6
click at [287, 136] on span "#5673-02-27 - 06/27/2025-05/01/2026" at bounding box center [311, 135] width 81 height 6
drag, startPoint x: 294, startPoint y: 135, endPoint x: 274, endPoint y: 134, distance: 20.6
click at [274, 134] on span "#5673-02-27 - 06/27/2025-05/01/2026" at bounding box center [311, 135] width 81 height 6
copy span "5673-02-27"
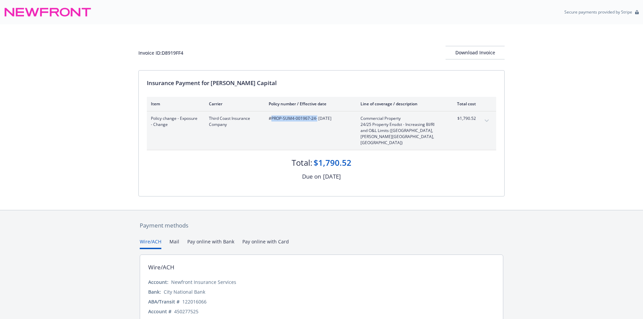
drag, startPoint x: 316, startPoint y: 119, endPoint x: 272, endPoint y: 121, distance: 43.6
click at [272, 121] on span "#PROP-SUM4-001967-24 - 05/16/2025" at bounding box center [309, 118] width 81 height 6
copy span "PROP-SUM4-001967-24"
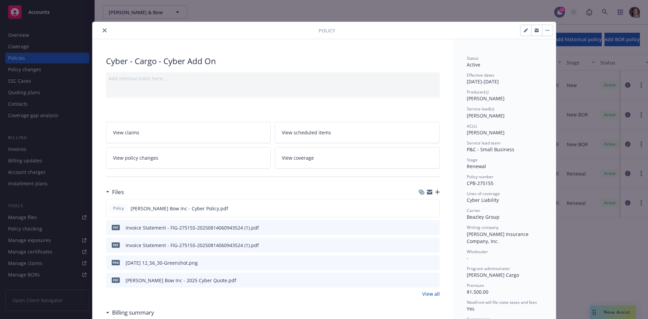
click at [103, 30] on icon "close" at bounding box center [105, 30] width 4 height 4
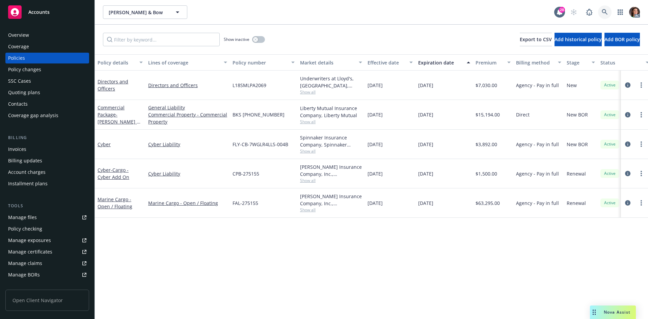
click at [606, 8] on link at bounding box center [605, 12] width 14 height 14
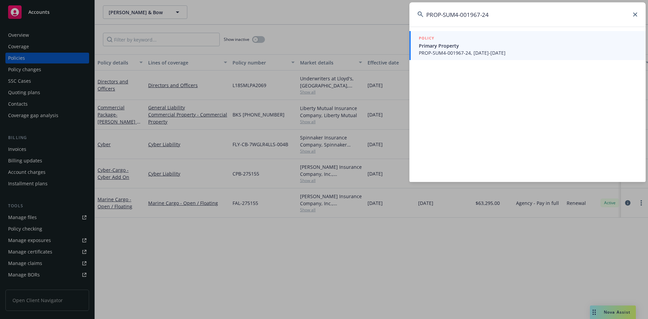
type input "PROP-SUM4-001967-24"
click at [463, 47] on span "Primary Property" at bounding box center [528, 45] width 219 height 7
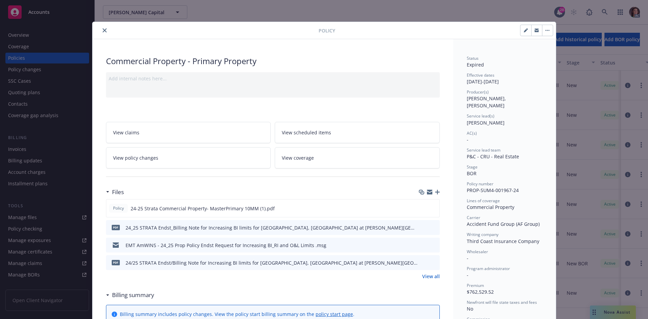
scroll to position [34, 0]
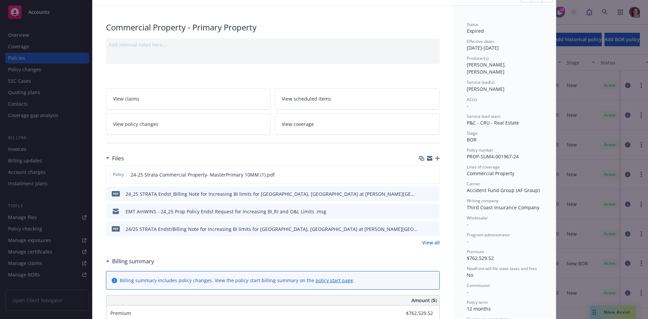
click at [431, 193] on icon "preview file" at bounding box center [433, 193] width 6 height 5
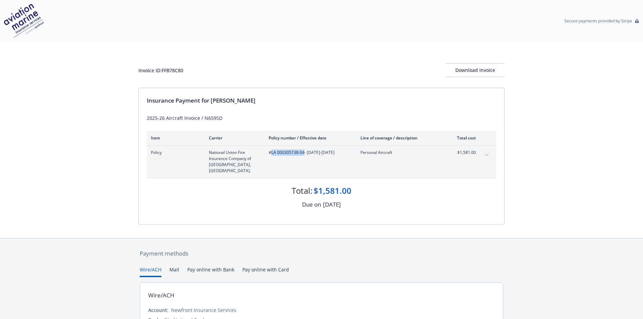
drag, startPoint x: 304, startPoint y: 154, endPoint x: 271, endPoint y: 155, distance: 32.8
click at [271, 155] on span "#LA 000305138-04 - [DATE]-[DATE]" at bounding box center [309, 153] width 81 height 6
copy span "LA 000305138-04"
drag, startPoint x: 213, startPoint y: 100, endPoint x: 255, endPoint y: 101, distance: 42.2
click at [255, 101] on div "Insurance Payment for [PERSON_NAME]" at bounding box center [321, 100] width 349 height 9
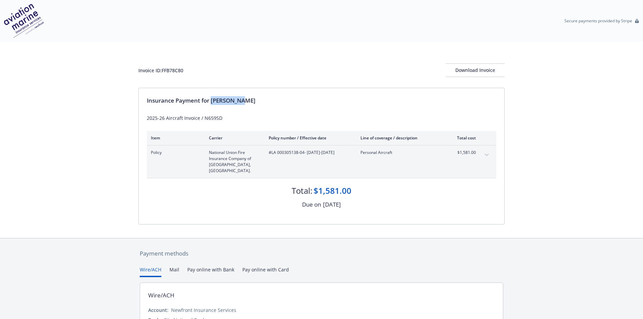
copy div "[PERSON_NAME]"
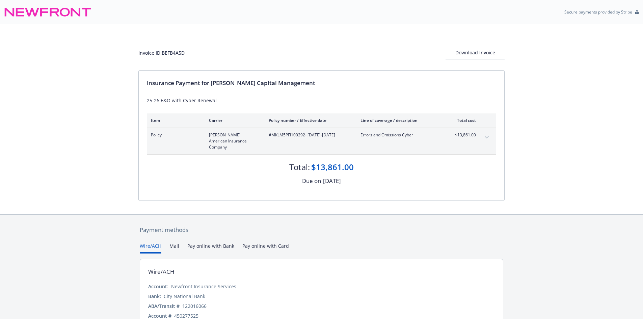
click at [288, 134] on span "#MKLM5PFI100292 - [DATE]-[DATE]" at bounding box center [309, 135] width 81 height 6
click at [288, 134] on span "#MKLM5PFI100292 - 08/28/2025-08/28/2026" at bounding box center [309, 135] width 81 height 6
copy span "MKLM5PFI100292"
click at [175, 52] on div "Invoice ID: BEFB4A5D" at bounding box center [161, 52] width 46 height 7
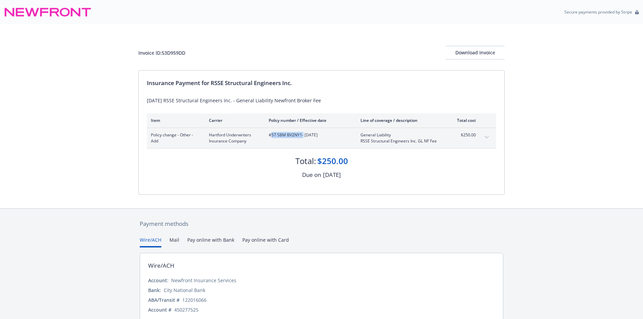
drag, startPoint x: 302, startPoint y: 136, endPoint x: 272, endPoint y: 134, distance: 30.1
click at [272, 134] on span "#57 SBM BV2NY1 - 08/18/2025" at bounding box center [309, 135] width 81 height 6
copy span "57 SBM BV2NY1"
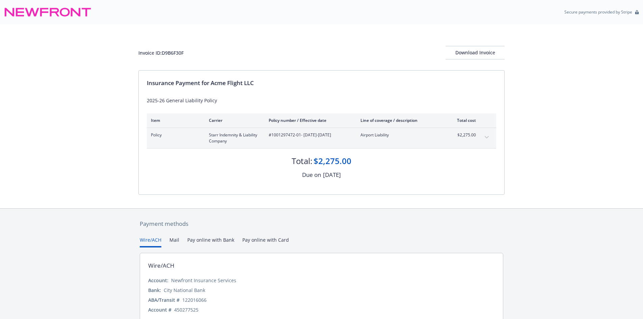
click at [299, 134] on span "#1001297472-01 - [DATE]-[DATE]" at bounding box center [309, 135] width 81 height 6
drag, startPoint x: 300, startPoint y: 135, endPoint x: 271, endPoint y: 136, distance: 29.4
click at [271, 136] on span "#1001297472-01 - [DATE]-[DATE]" at bounding box center [309, 135] width 81 height 6
copy span "1001297472-01"
drag, startPoint x: 300, startPoint y: 136, endPoint x: 286, endPoint y: 136, distance: 13.8
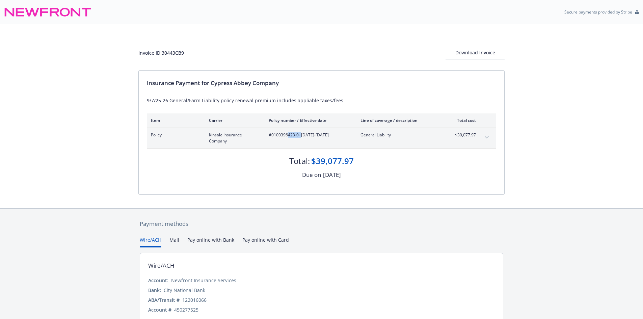
click at [287, 136] on span "#0100396423-0 - [DATE]-[DATE]" at bounding box center [309, 135] width 81 height 6
click at [293, 135] on span "#0100396423-0 - [DATE]-[DATE]" at bounding box center [309, 135] width 81 height 6
click at [299, 136] on span "#0100396423-0 - [DATE]-[DATE]" at bounding box center [309, 135] width 81 height 6
click at [298, 136] on span "#0100396423-0 - [DATE]-[DATE]" at bounding box center [309, 135] width 81 height 6
drag, startPoint x: 298, startPoint y: 131, endPoint x: 272, endPoint y: 135, distance: 26.7
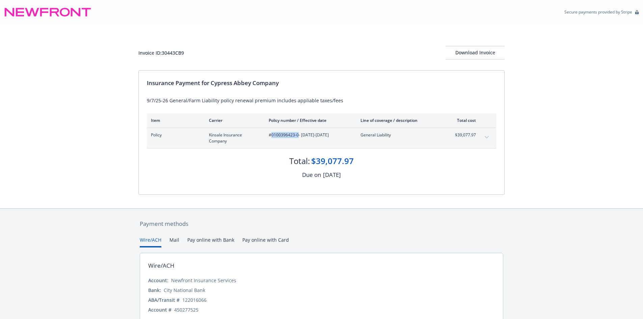
click at [272, 135] on div "Policy Kinsale Insurance Company #0100396423-0 - [DATE]-[DATE] General Liabilit…" at bounding box center [321, 138] width 349 height 20
copy span "0100396423-0"
drag, startPoint x: 213, startPoint y: 84, endPoint x: 296, endPoint y: 83, distance: 82.7
click at [296, 83] on div "Insurance Payment for Cypress Abbey Company" at bounding box center [321, 83] width 349 height 9
copy div "Cypress Abbey Company"
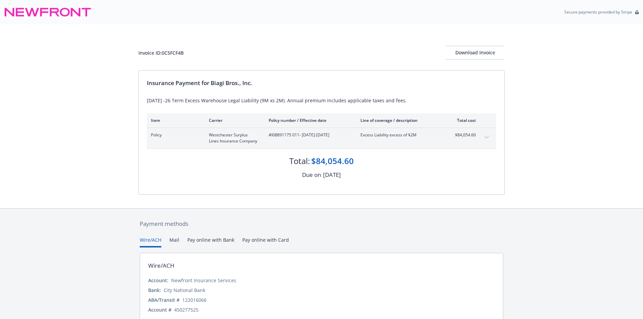
click at [283, 138] on div "#I08891175 011 - [DATE]-[DATE]" at bounding box center [309, 138] width 81 height 12
drag, startPoint x: 298, startPoint y: 135, endPoint x: 272, endPoint y: 136, distance: 26.7
click at [272, 136] on span "#I08891175 011 - [DATE]-[DATE]" at bounding box center [309, 135] width 81 height 6
copy span "I08891175 011"
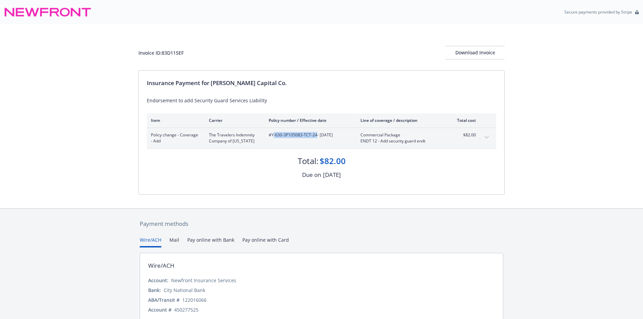
drag, startPoint x: 316, startPoint y: 134, endPoint x: 273, endPoint y: 135, distance: 42.9
click at [273, 135] on span "#Y-630-3P105083-TCT-24 - [DATE]" at bounding box center [309, 135] width 81 height 6
click at [306, 134] on span "#Y-630-3P105083-TCT-24 - [DATE]" at bounding box center [309, 135] width 81 height 6
drag, startPoint x: 316, startPoint y: 134, endPoint x: 271, endPoint y: 134, distance: 44.9
click at [271, 134] on span "#Y-630-3P105083-TCT-24 - [DATE]" at bounding box center [309, 135] width 81 height 6
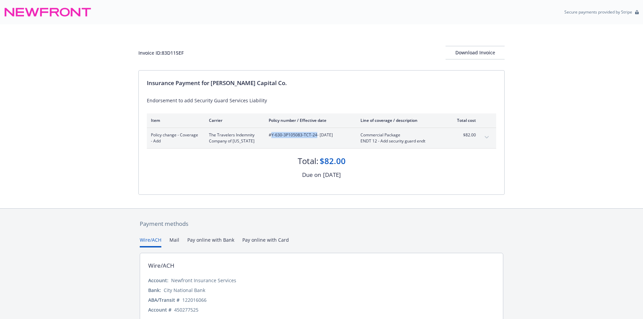
copy span "Y-630-3P105083-TCT-24"
drag, startPoint x: 213, startPoint y: 84, endPoint x: 276, endPoint y: 84, distance: 63.1
click at [276, 84] on div "Insurance Payment for [PERSON_NAME] Capital Co." at bounding box center [321, 83] width 349 height 9
copy div "[PERSON_NAME] Capital Co."
